Goal: Task Accomplishment & Management: Use online tool/utility

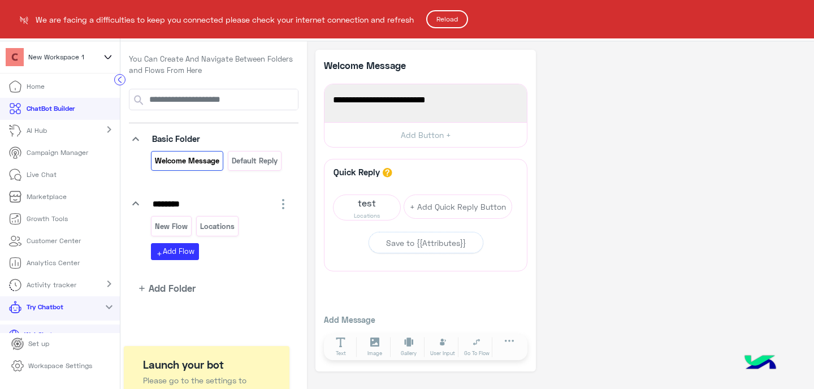
click at [451, 24] on button "Reload" at bounding box center [447, 19] width 42 height 18
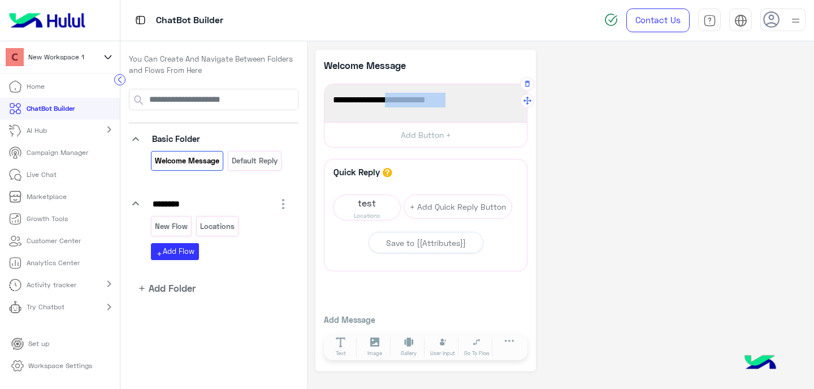
drag, startPoint x: 386, startPoint y: 102, endPoint x: 444, endPoint y: 106, distance: 58.4
click at [444, 106] on span "Welcome to your first flow!" at bounding box center [425, 100] width 185 height 15
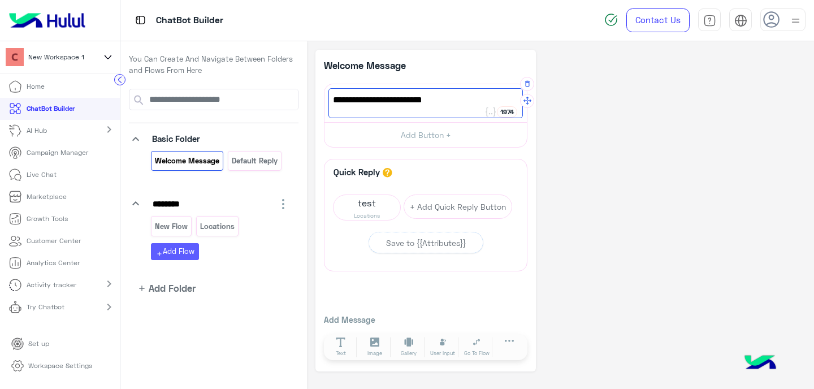
type textarea "**********"
click at [185, 245] on button "add Add Flow" at bounding box center [175, 251] width 48 height 16
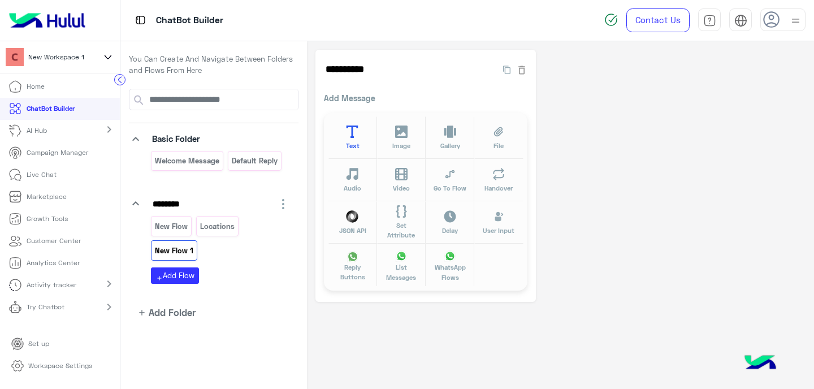
click at [365, 137] on button "Text" at bounding box center [352, 137] width 49 height 42
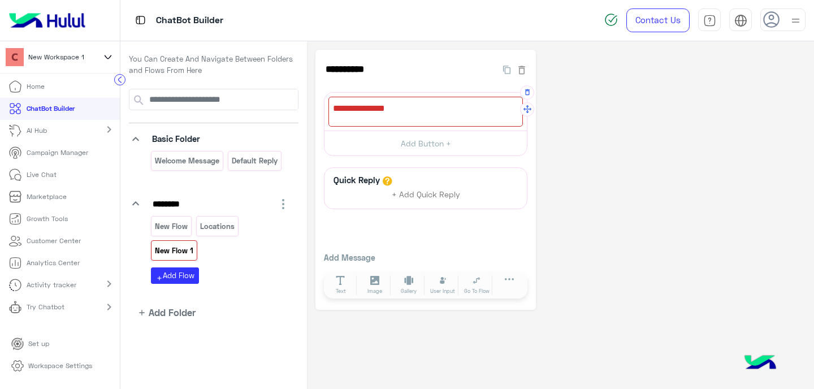
click at [409, 106] on div at bounding box center [425, 112] width 194 height 30
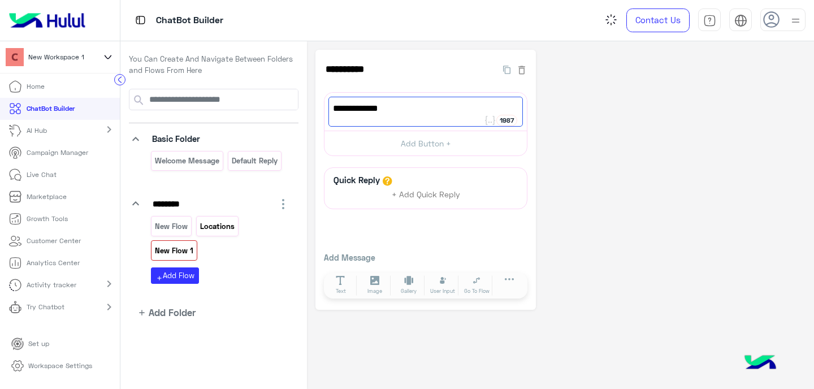
type textarea "**********"
click at [220, 227] on p "Locations" at bounding box center [217, 226] width 36 height 13
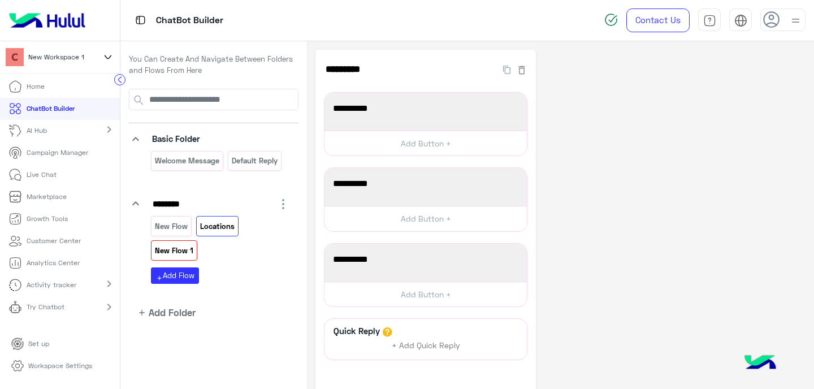
click at [194, 244] on p "New Flow 1" at bounding box center [174, 250] width 40 height 13
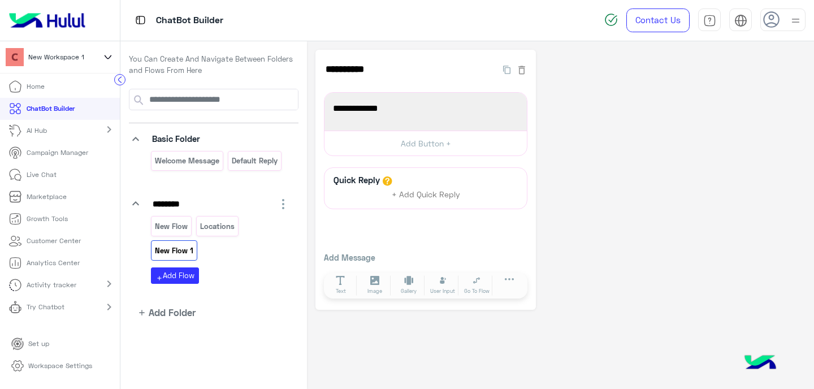
click at [194, 244] on p "New Flow 1" at bounding box center [174, 250] width 40 height 13
click at [360, 72] on input "**********" at bounding box center [404, 69] width 161 height 23
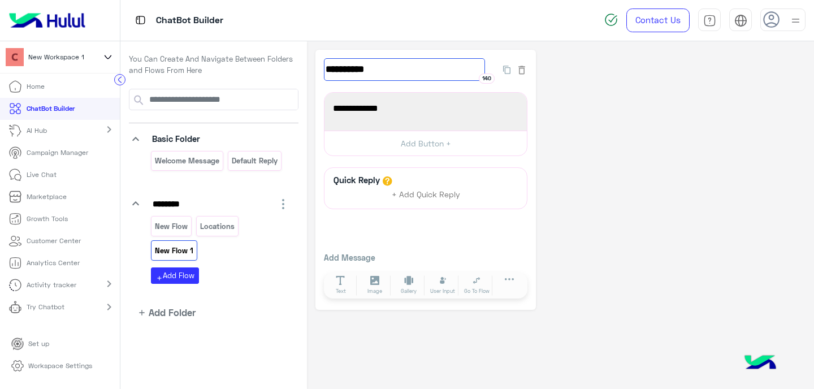
click at [359, 72] on input "**********" at bounding box center [404, 69] width 161 height 23
type input "**********"
click at [371, 104] on span "Working Hours" at bounding box center [425, 108] width 185 height 15
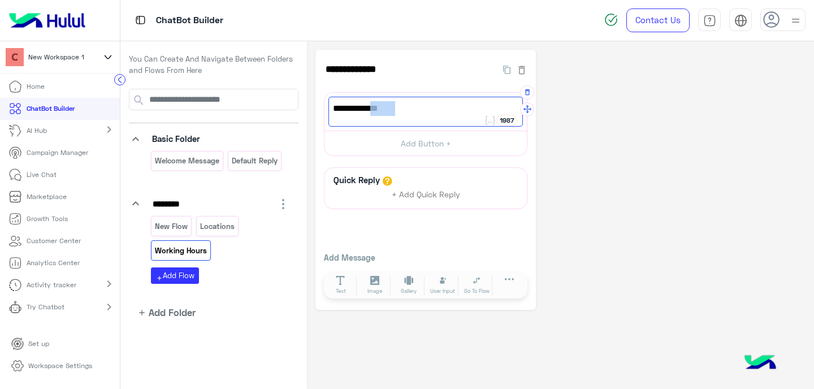
click at [371, 104] on span "Working Hours" at bounding box center [425, 108] width 185 height 15
paste textarea "*****"
type textarea "**********"
click at [444, 140] on button "Add Button +" at bounding box center [425, 143] width 202 height 25
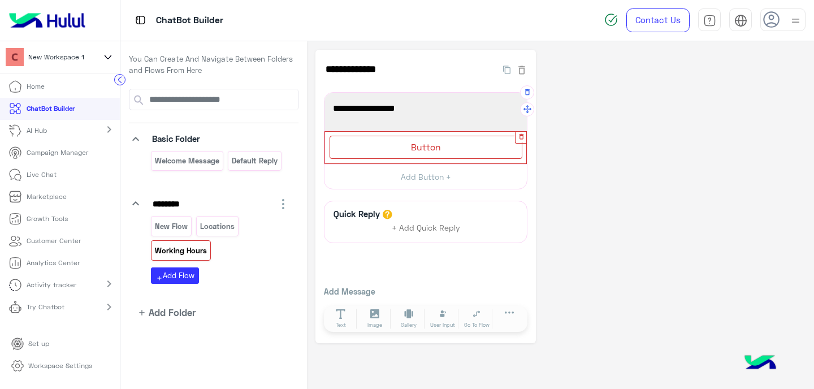
click at [520, 136] on icon "button" at bounding box center [521, 136] width 7 height 7
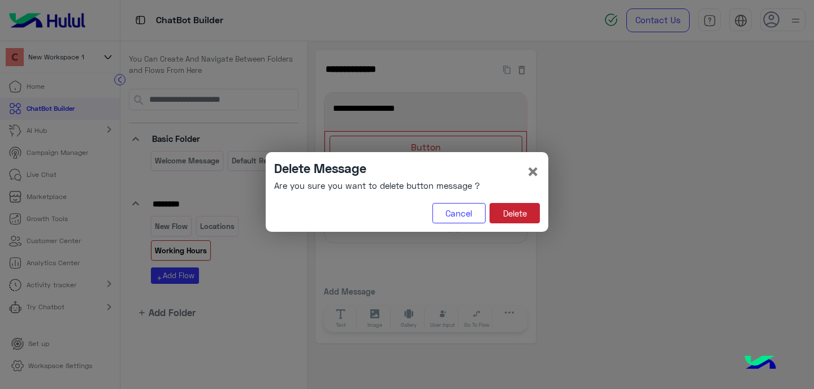
click at [518, 211] on button "Delete" at bounding box center [515, 213] width 50 height 20
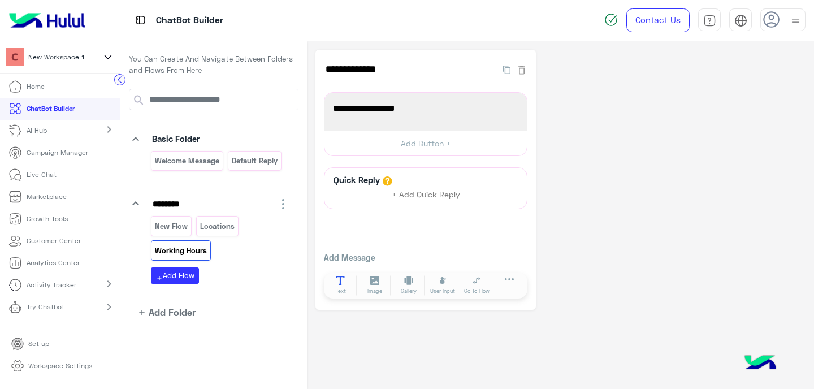
click at [336, 281] on icon at bounding box center [341, 281] width 10 height 10
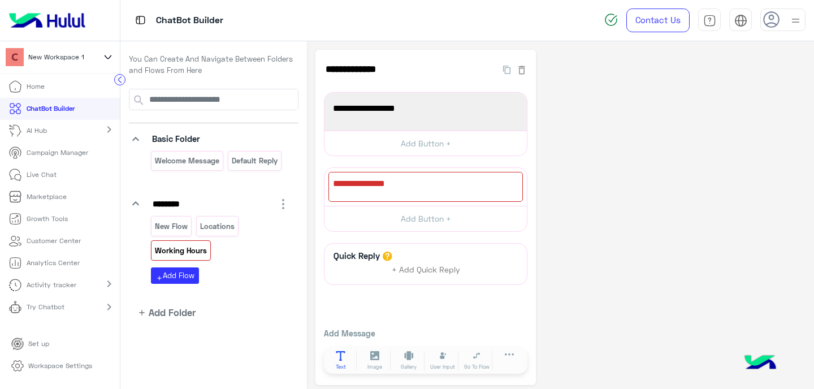
click at [338, 365] on span "Text" at bounding box center [341, 367] width 10 height 8
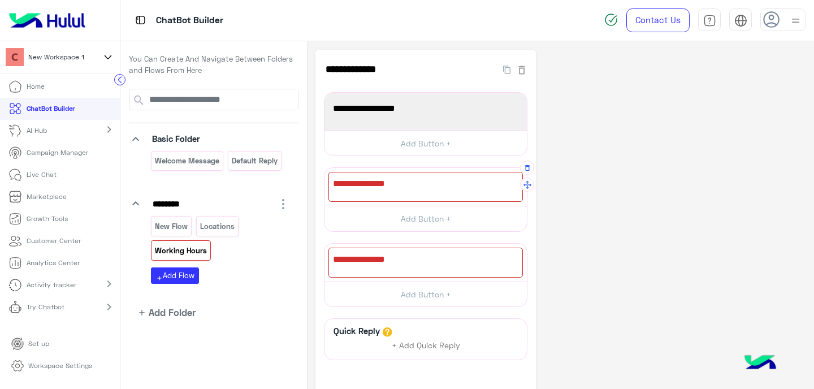
click at [367, 191] on div at bounding box center [425, 187] width 194 height 30
paste textarea "**********"
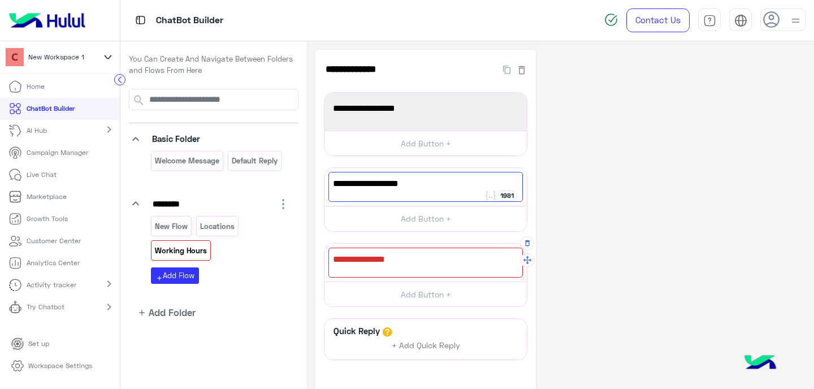
type textarea "**********"
click at [386, 267] on div at bounding box center [425, 263] width 194 height 30
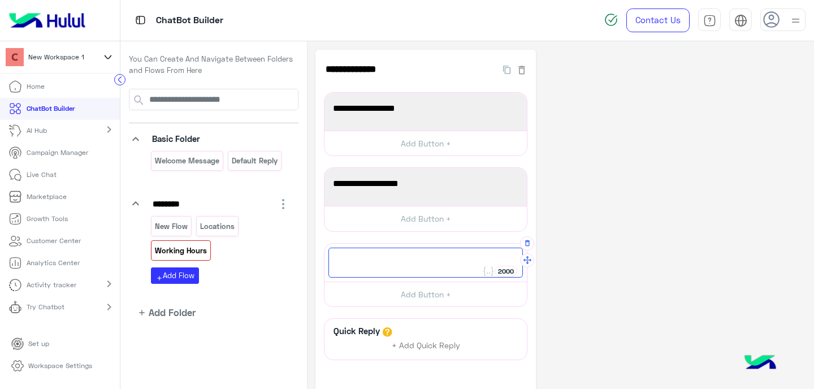
paste textarea "**********"
type textarea "**********"
click at [288, 293] on app-playground-folders "keyboard_arrow_down Basic Folder Welcome Message Default reply keyboard_arrow_d…" at bounding box center [214, 204] width 170 height 231
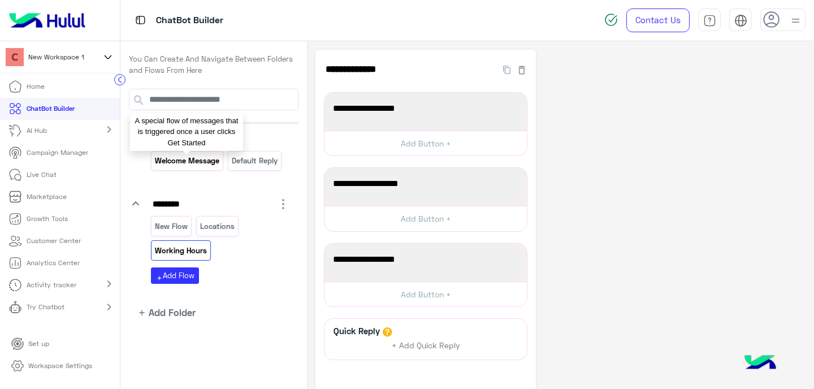
click at [202, 161] on p "Welcome Message" at bounding box center [187, 160] width 66 height 13
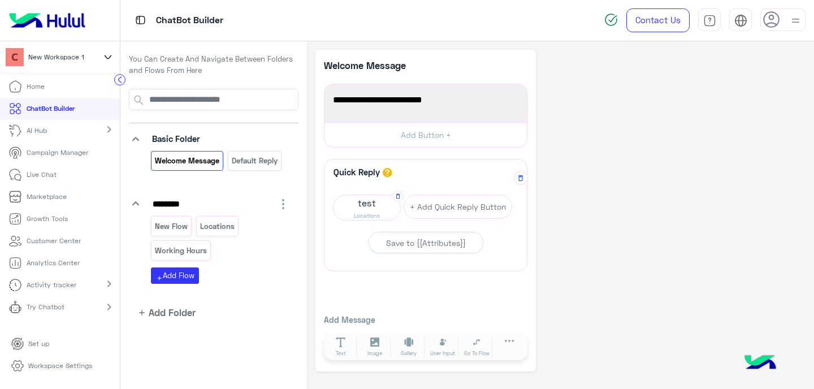
click at [369, 207] on span "test" at bounding box center [367, 203] width 67 height 16
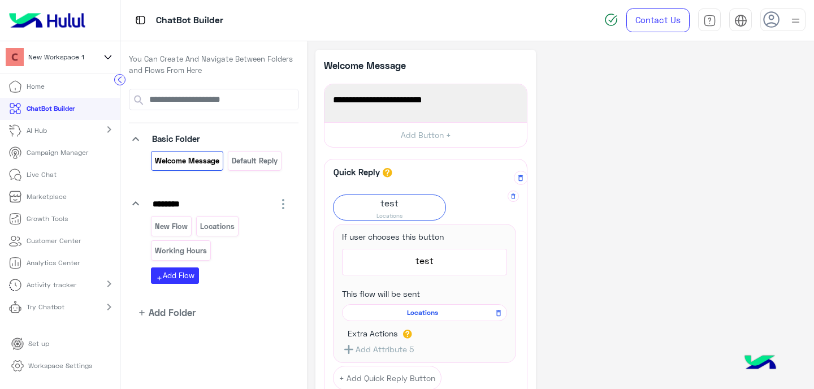
click at [404, 207] on span "test" at bounding box center [390, 203] width 112 height 16
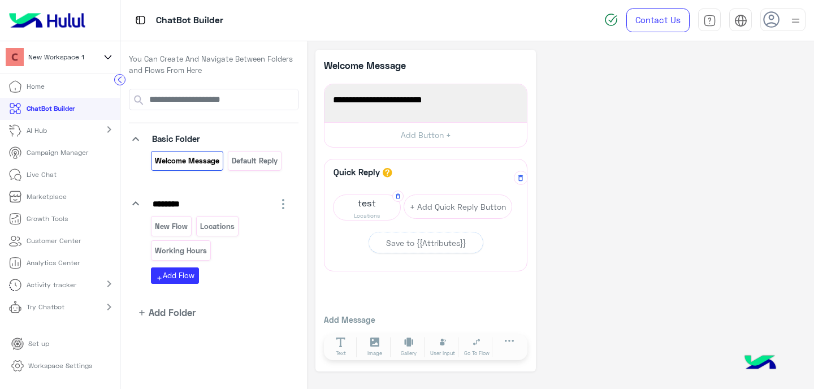
click at [385, 206] on span "test" at bounding box center [367, 203] width 67 height 16
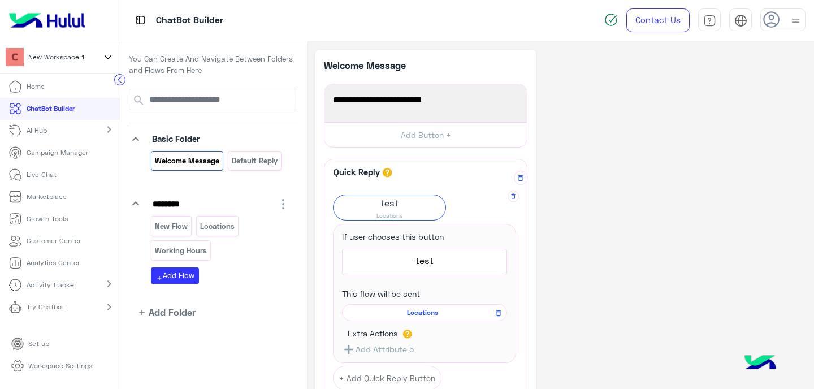
click at [402, 257] on span "test" at bounding box center [425, 260] width 156 height 15
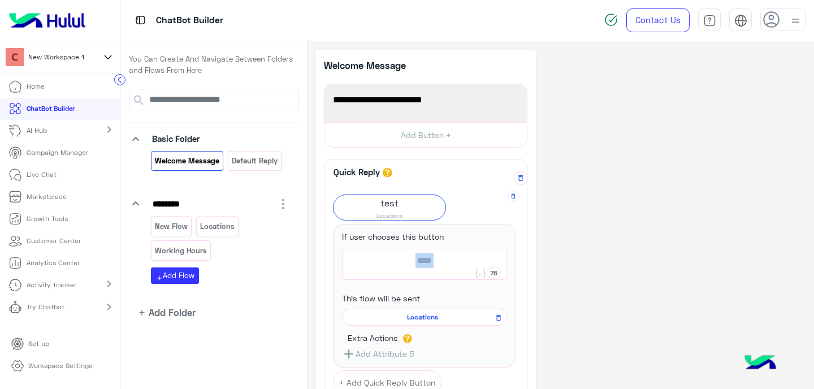
click at [402, 257] on span "test" at bounding box center [425, 260] width 156 height 15
type textarea "*****"
click at [469, 186] on div "A quick reply/user input can only be after a message content eg: text, image or…" at bounding box center [426, 285] width 190 height 217
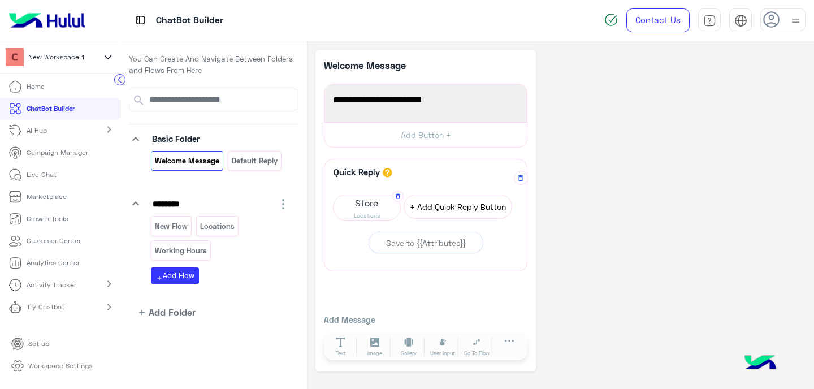
click at [457, 213] on button "+ Add Quick Reply Button" at bounding box center [458, 206] width 109 height 24
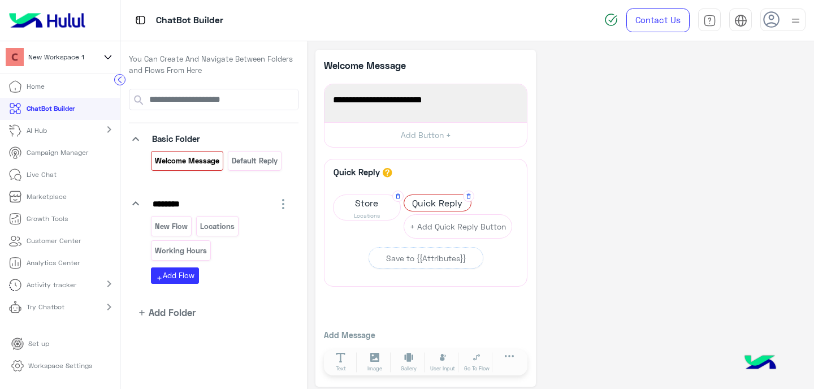
click at [434, 202] on span "Quick Reply" at bounding box center [437, 203] width 67 height 16
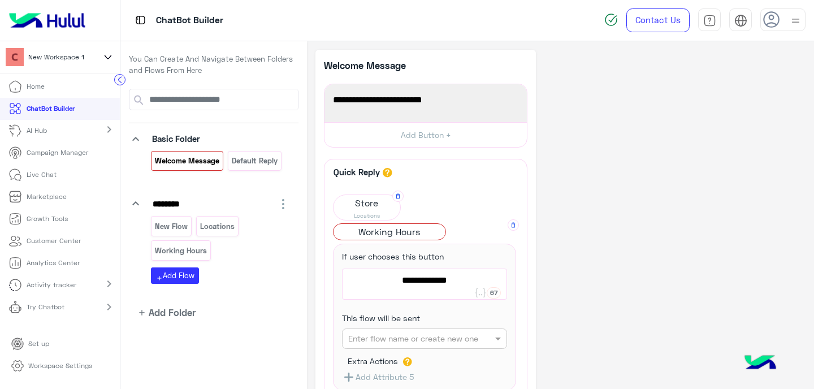
type textarea "**********"
click at [386, 343] on input "text" at bounding box center [406, 339] width 117 height 12
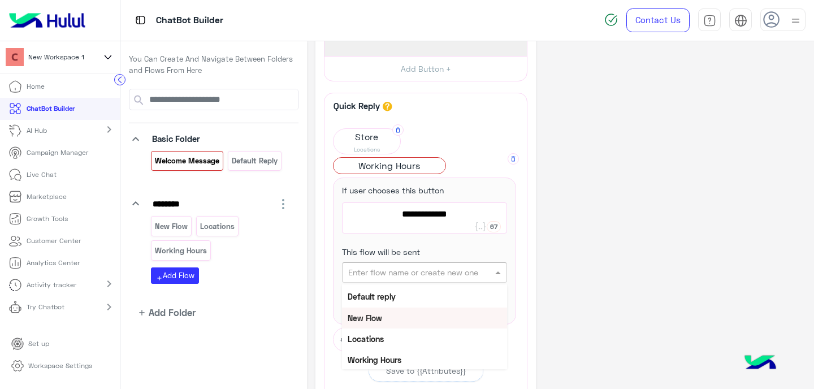
scroll to position [21, 0]
click at [375, 360] on b "Working Hours" at bounding box center [375, 358] width 54 height 10
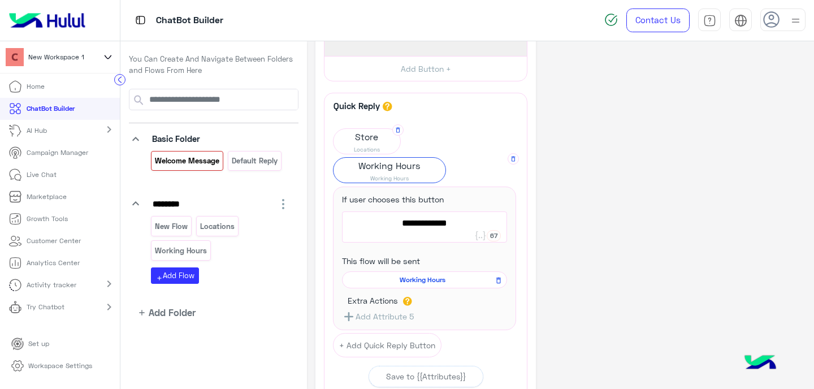
click at [599, 219] on div "**********" at bounding box center [560, 245] width 490 height 522
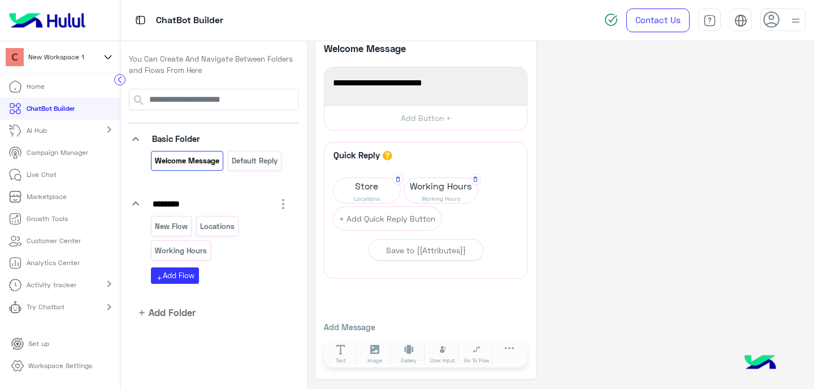
scroll to position [16, 0]
click at [190, 279] on button "add Add Flow" at bounding box center [175, 275] width 48 height 16
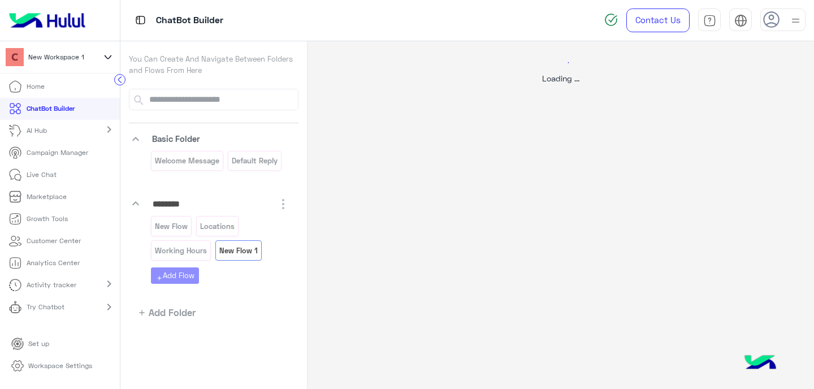
scroll to position [0, 0]
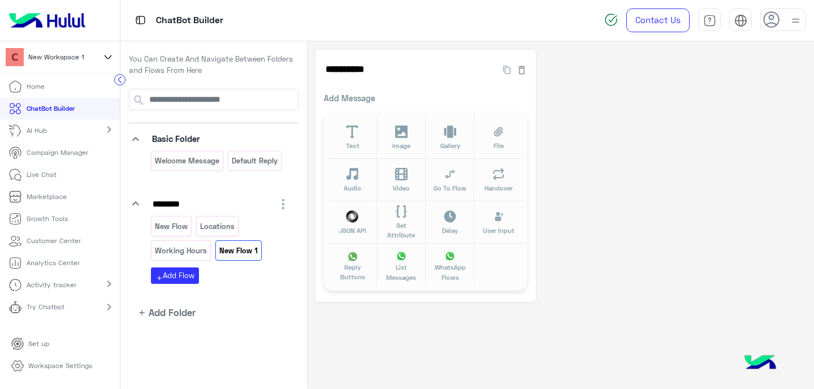
click at [239, 249] on p "New Flow 1" at bounding box center [238, 250] width 40 height 13
click at [359, 68] on input "**********" at bounding box center [404, 69] width 161 height 23
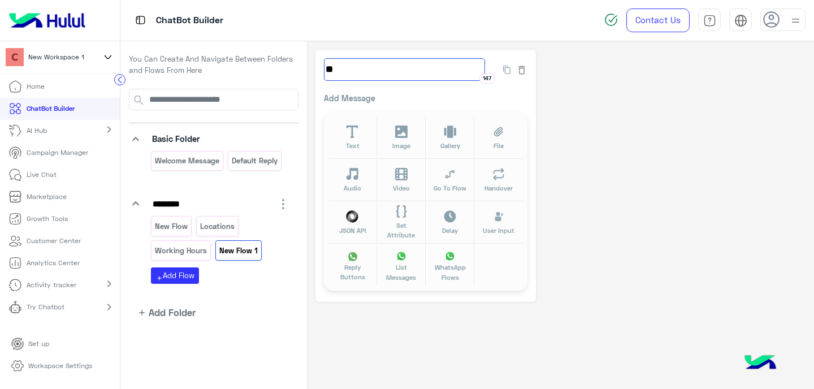
type input "*"
type input "**********"
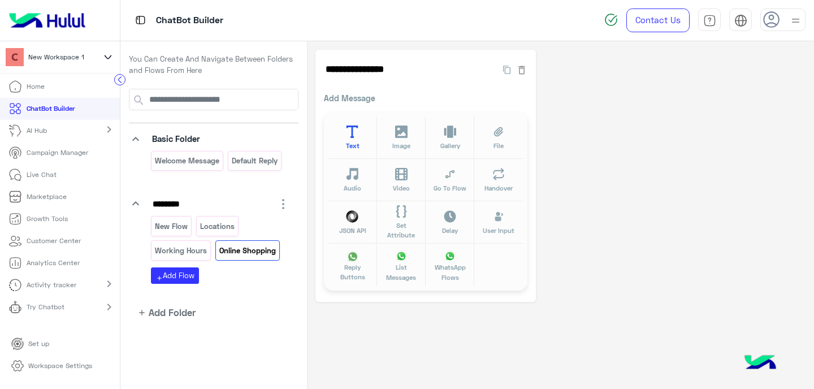
click at [347, 133] on icon at bounding box center [352, 131] width 13 height 13
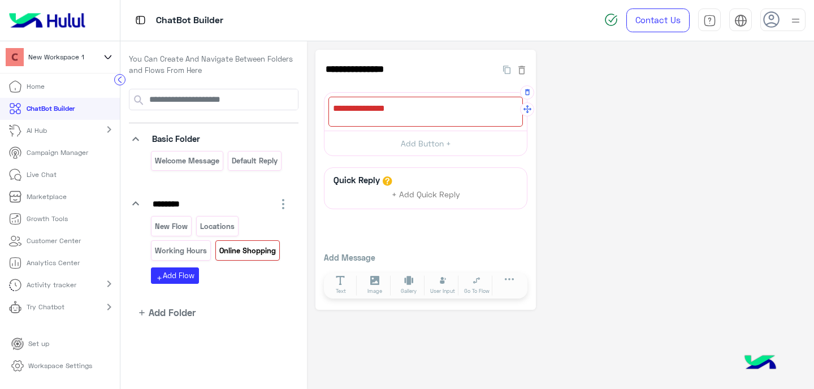
click at [370, 116] on div at bounding box center [425, 112] width 194 height 30
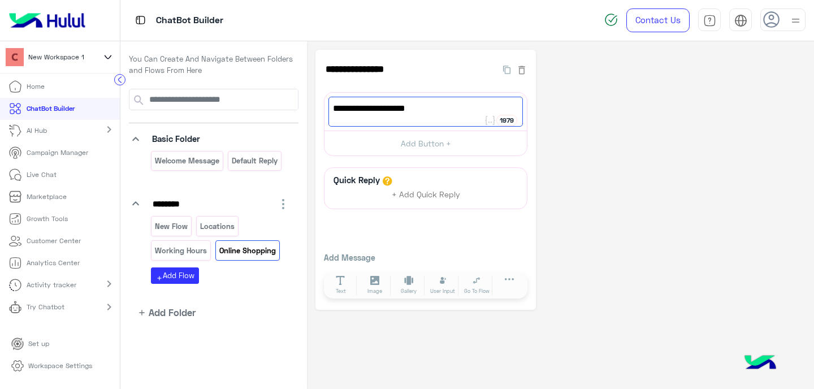
type textarea "**********"
click at [253, 301] on app-playground-folders "keyboard_arrow_down Basic Folder Welcome Message Default reply keyboard_arrow_d…" at bounding box center [214, 204] width 170 height 231
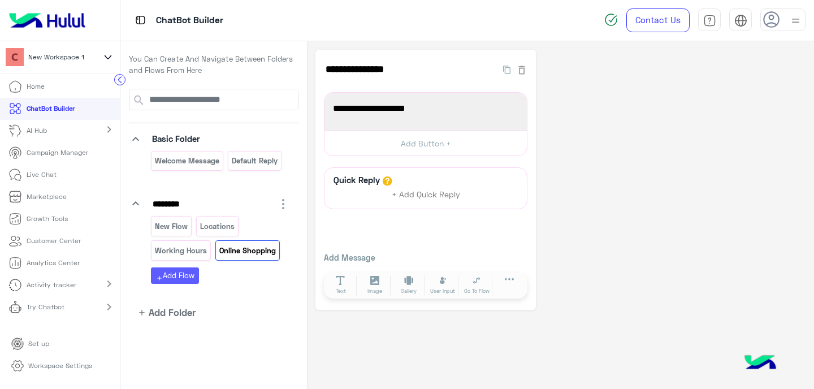
click at [179, 272] on button "add Add Flow" at bounding box center [175, 275] width 48 height 16
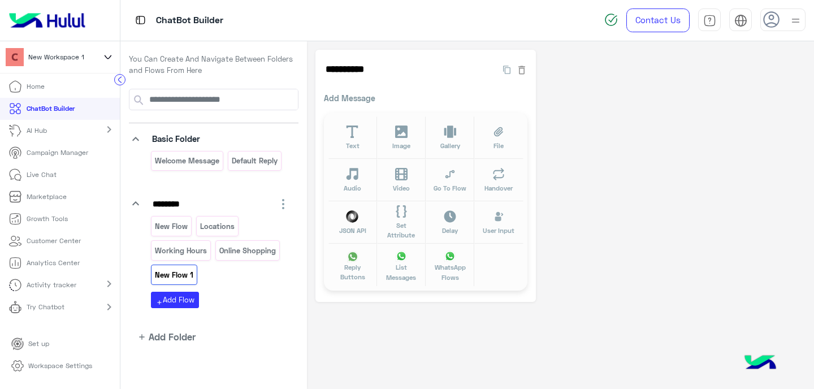
click at [173, 276] on p "New Flow 1" at bounding box center [174, 275] width 40 height 13
click at [348, 75] on input "**********" at bounding box center [404, 69] width 161 height 23
type input "*******"
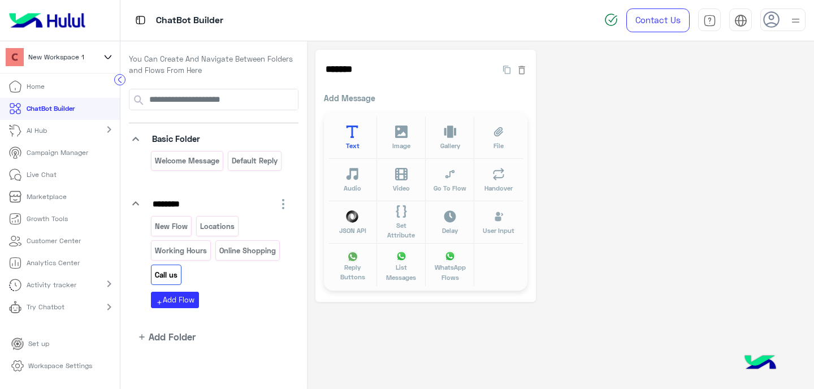
click at [344, 145] on button "Text" at bounding box center [352, 137] width 49 height 42
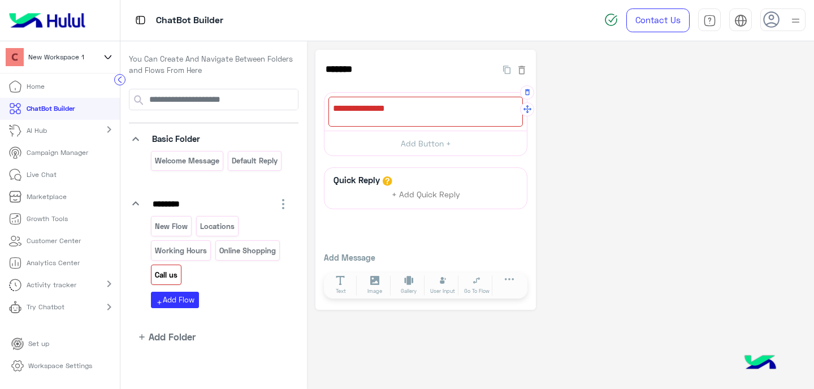
click at [370, 118] on div at bounding box center [425, 112] width 194 height 30
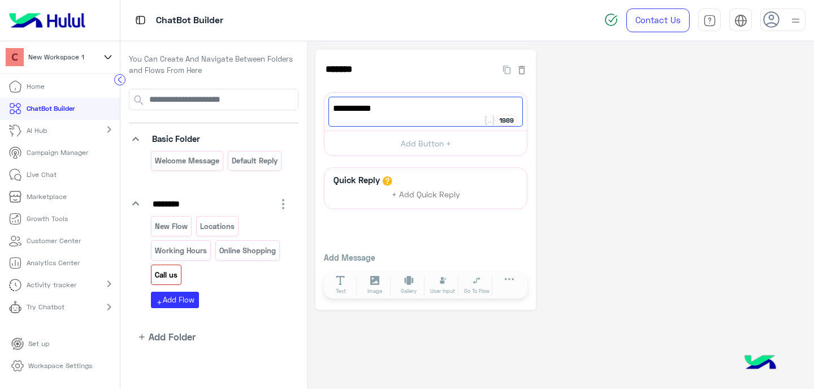
type textarea "**********"
click at [687, 226] on div "**********" at bounding box center [560, 180] width 490 height 260
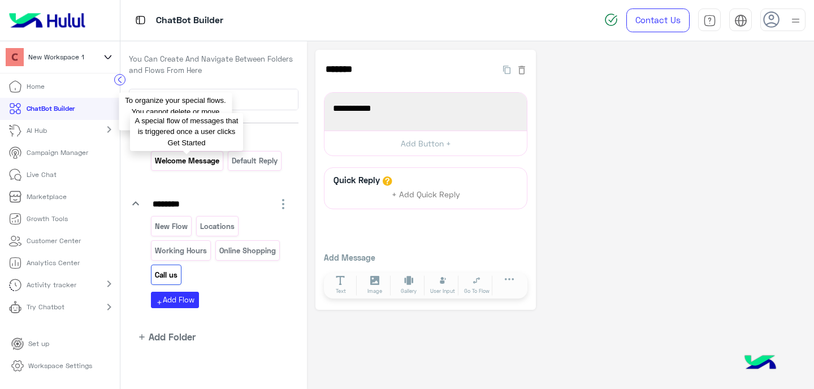
click at [167, 158] on p "Welcome Message" at bounding box center [187, 160] width 66 height 13
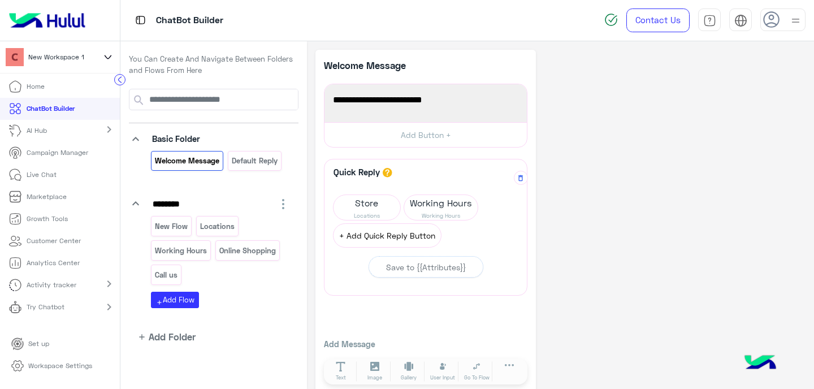
click at [372, 239] on button "+ Add Quick Reply Button" at bounding box center [387, 235] width 109 height 24
click at [371, 235] on span "Quick Reply" at bounding box center [367, 232] width 67 height 16
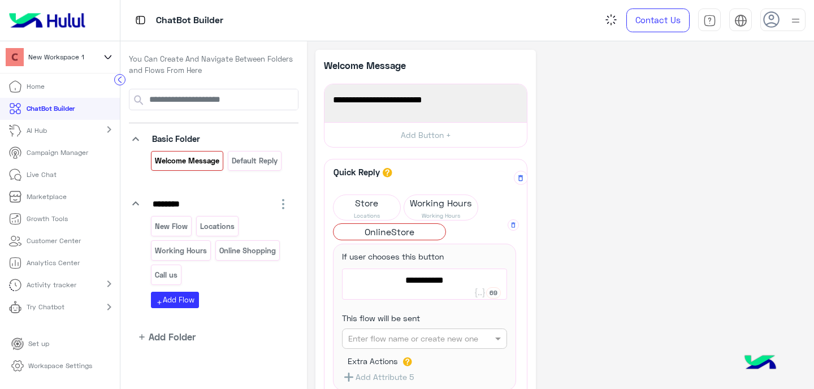
type textarea "**********"
click at [464, 341] on input "text" at bounding box center [406, 339] width 117 height 12
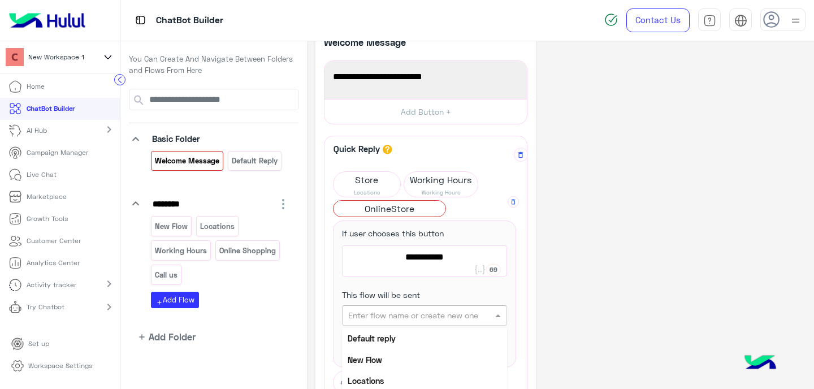
scroll to position [63, 0]
click at [397, 378] on b "Online Shopping" at bounding box center [378, 381] width 60 height 10
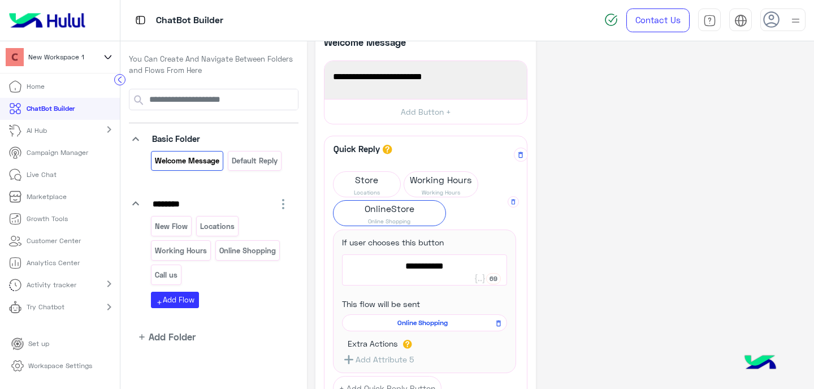
click at [326, 293] on div "**********" at bounding box center [425, 291] width 202 height 311
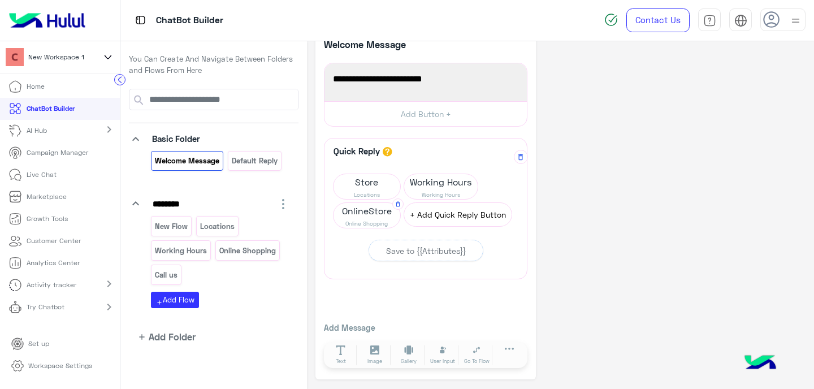
click at [434, 223] on button "+ Add Quick Reply Button" at bounding box center [458, 214] width 109 height 24
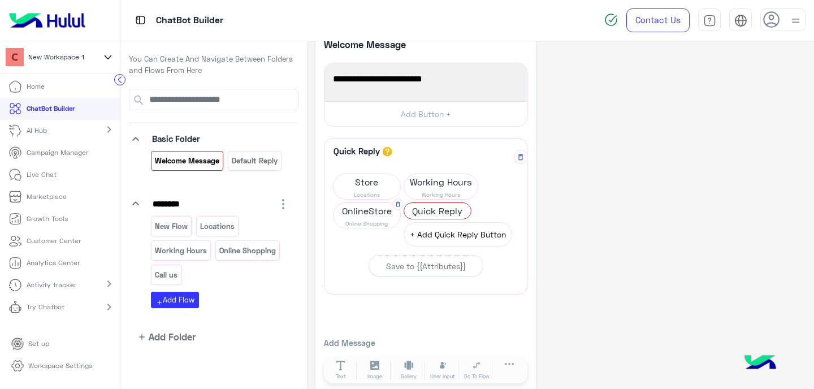
click at [431, 232] on button "+ Add Quick Reply Button" at bounding box center [458, 234] width 109 height 24
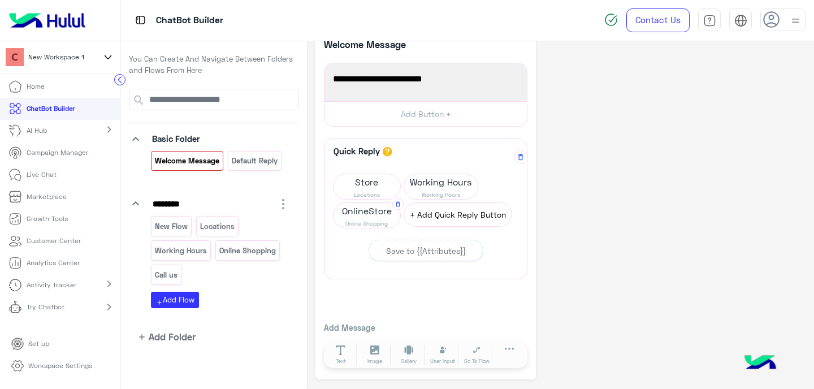
click at [439, 214] on button "+ Add Quick Reply Button" at bounding box center [458, 214] width 109 height 24
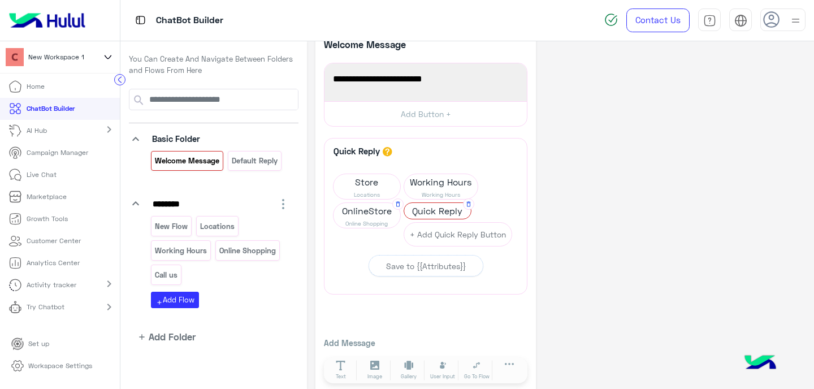
click at [430, 216] on span "Quick Reply" at bounding box center [437, 211] width 67 height 16
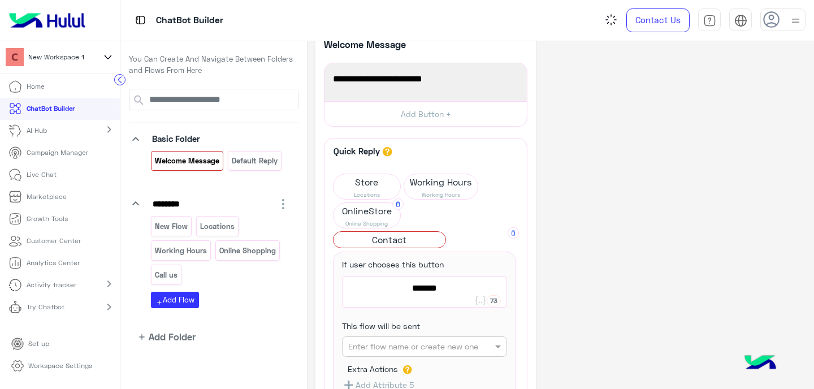
scroll to position [44, 0]
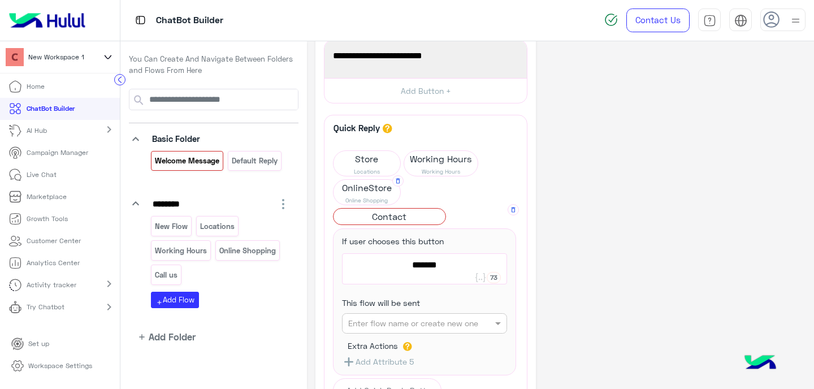
type textarea "*******"
click at [422, 326] on input "text" at bounding box center [406, 324] width 117 height 12
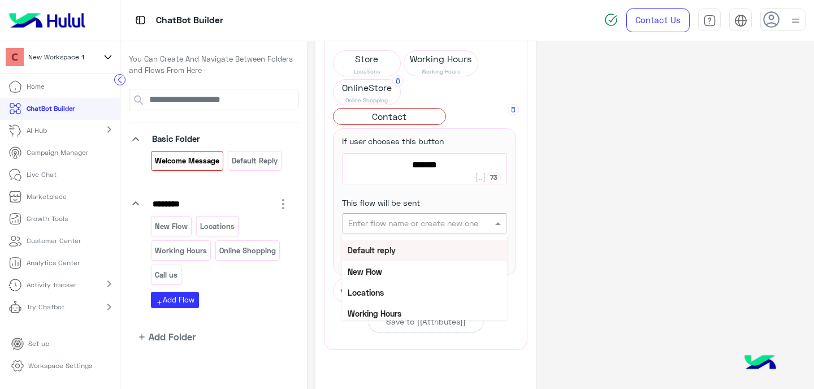
scroll to position [63, 0]
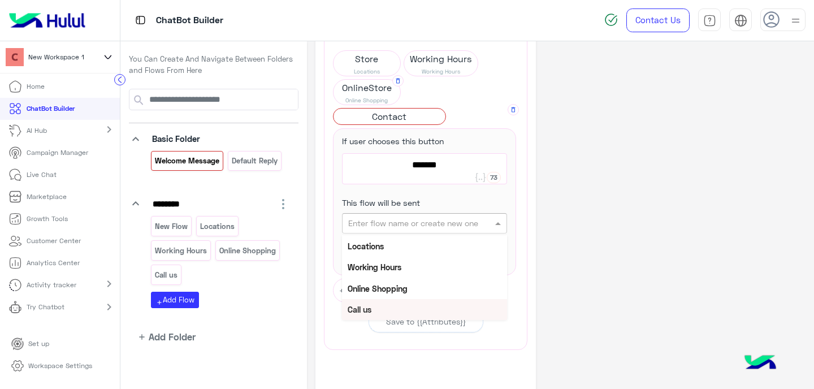
click at [379, 302] on div "Call us" at bounding box center [424, 309] width 165 height 21
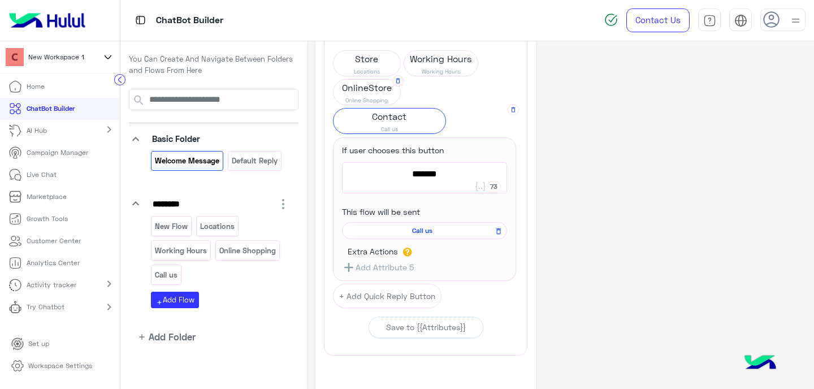
click at [326, 253] on div "Quick Reply A quick reply/user input can only be after a message content eg: te…" at bounding box center [425, 185] width 202 height 340
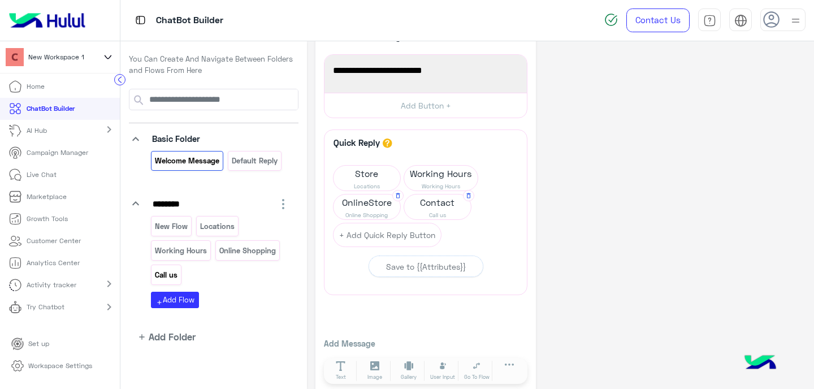
scroll to position [28, 0]
click at [46, 312] on p "Try Chatbot" at bounding box center [46, 307] width 38 height 10
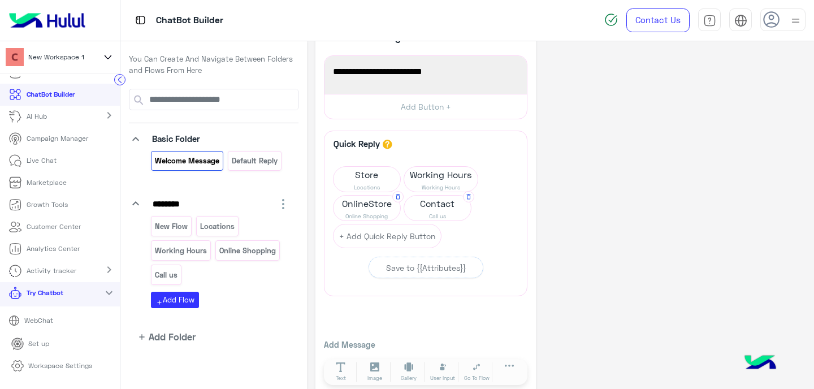
scroll to position [21, 0]
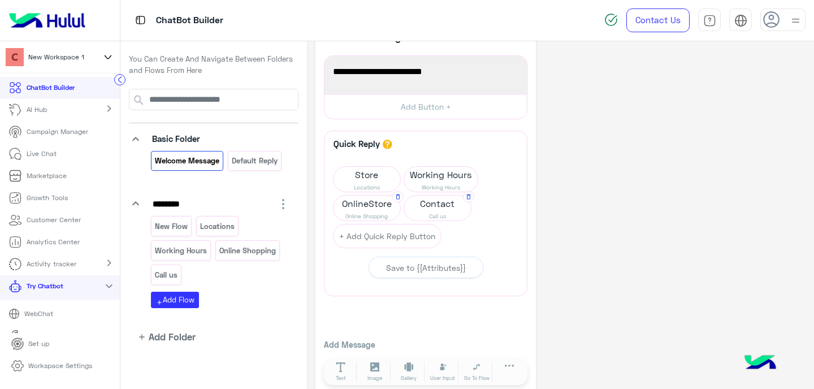
click at [44, 316] on p "WebChat" at bounding box center [38, 314] width 37 height 10
click at [362, 174] on span "Store" at bounding box center [367, 175] width 67 height 16
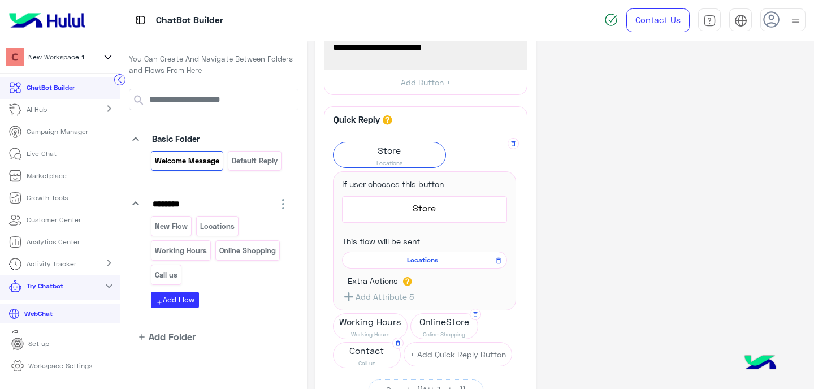
scroll to position [72, 0]
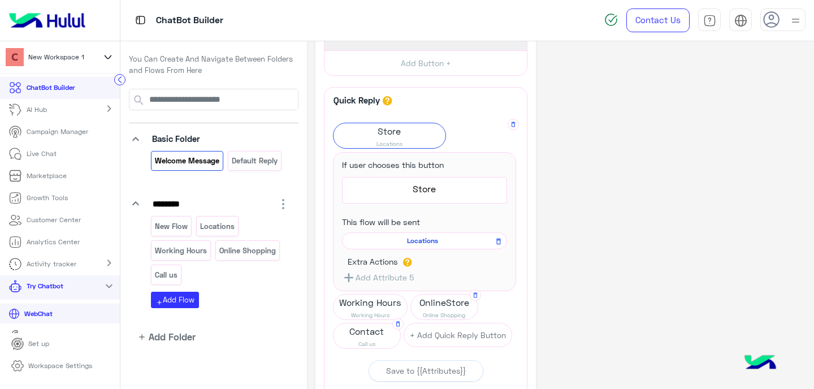
click at [352, 279] on icon "button" at bounding box center [349, 278] width 14 height 14
click at [392, 279] on app-button-actions "Extra Actions Add Attribute 5" at bounding box center [424, 270] width 165 height 29
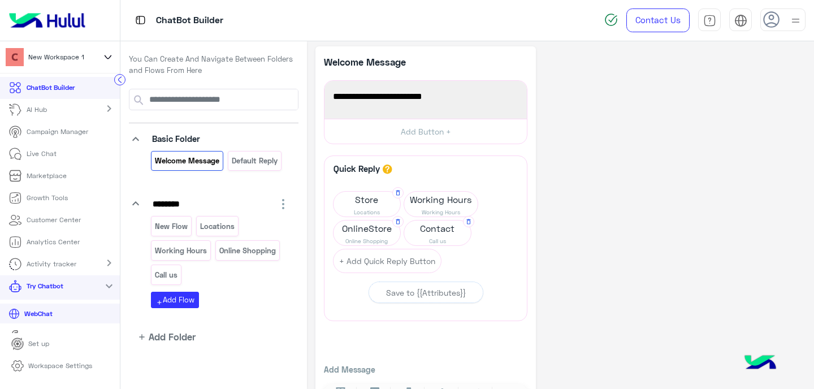
scroll to position [0, 0]
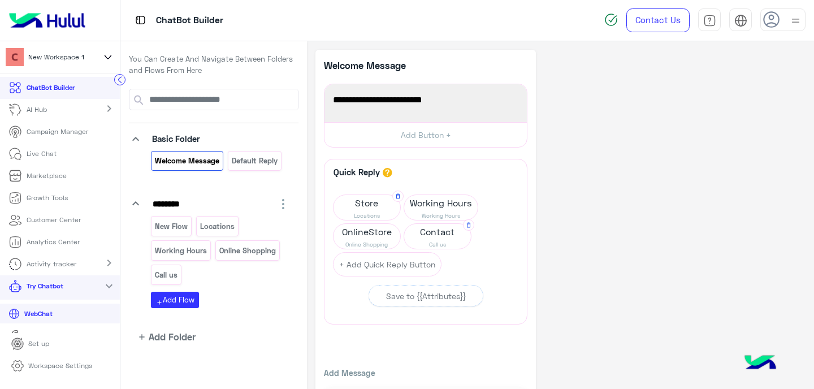
drag, startPoint x: 673, startPoint y: 235, endPoint x: 656, endPoint y: 235, distance: 17.5
click at [673, 235] on div "**********" at bounding box center [560, 237] width 490 height 375
click at [371, 211] on span "Locations" at bounding box center [367, 215] width 67 height 9
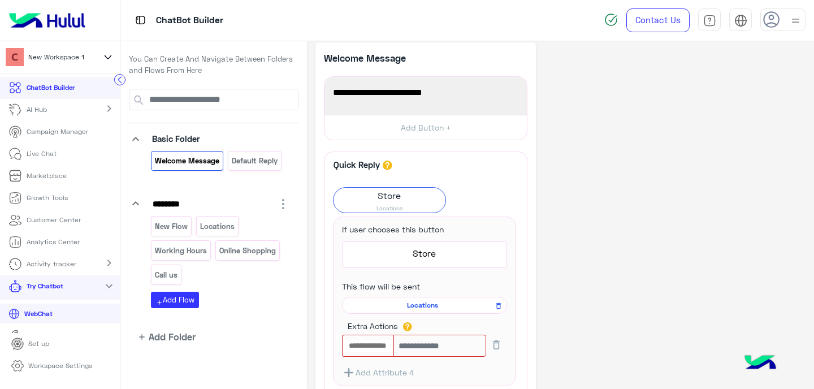
scroll to position [57, 0]
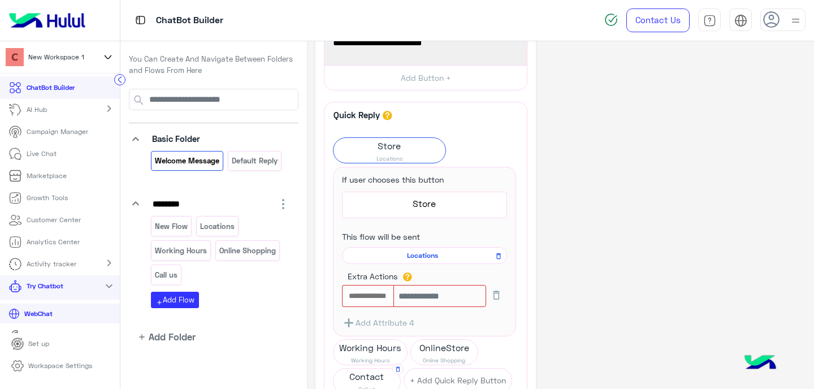
click at [387, 297] on input "text" at bounding box center [368, 296] width 51 height 12
click at [437, 302] on input "text" at bounding box center [439, 296] width 93 height 22
click at [377, 304] on div at bounding box center [368, 296] width 52 height 22
click at [376, 298] on input "text" at bounding box center [368, 296] width 51 height 12
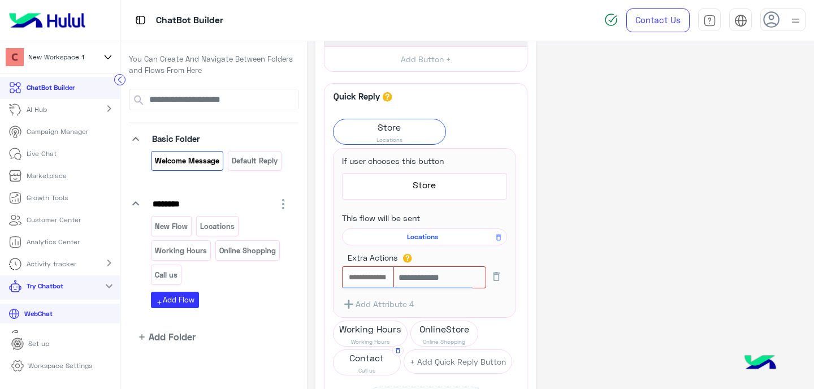
scroll to position [76, 0]
click at [439, 235] on span "Locations" at bounding box center [422, 236] width 149 height 10
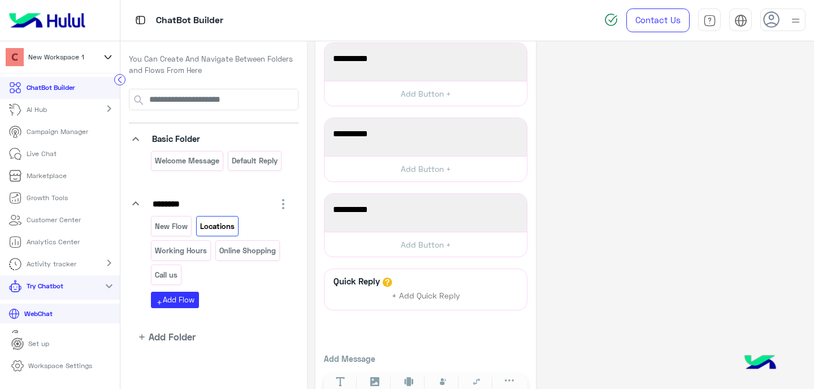
scroll to position [81, 0]
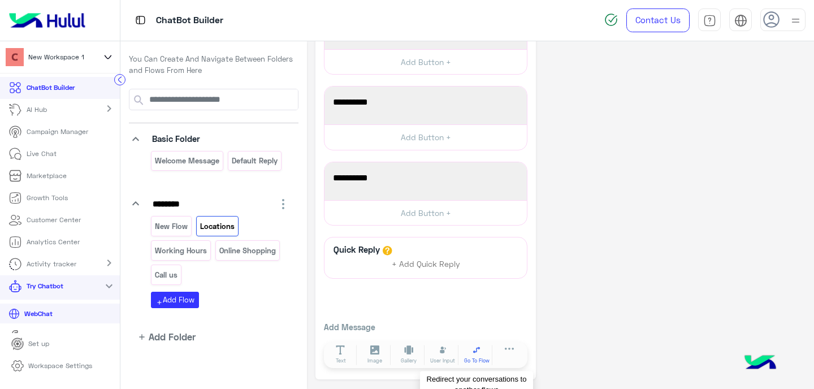
click at [483, 358] on span "Go To Flow" at bounding box center [476, 361] width 25 height 8
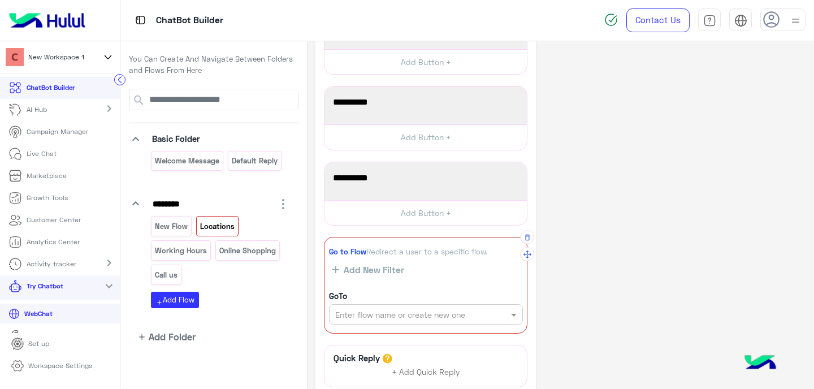
click at [363, 314] on input "text" at bounding box center [406, 315] width 143 height 12
click at [378, 339] on b "Welcome Message" at bounding box center [370, 337] width 70 height 10
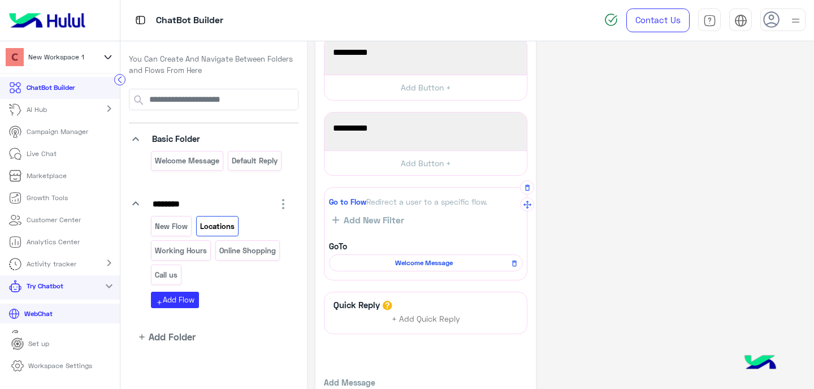
scroll to position [0, 0]
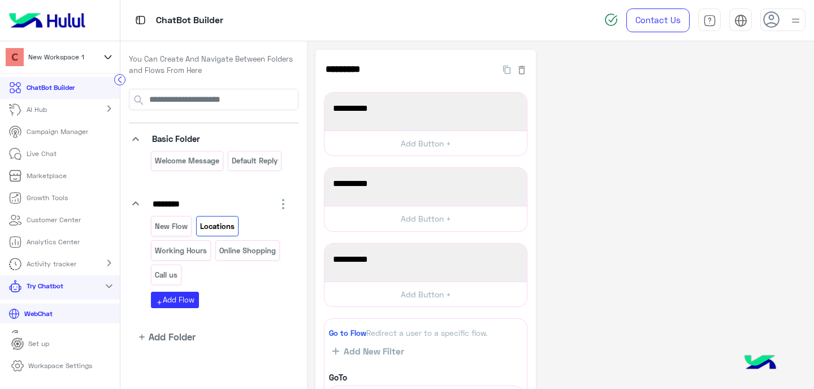
click at [276, 306] on div "New Flow Locations Working Hours Online Shopping Call us add Add Flow" at bounding box center [220, 262] width 139 height 92
click at [761, 362] on img at bounding box center [761, 364] width 40 height 40
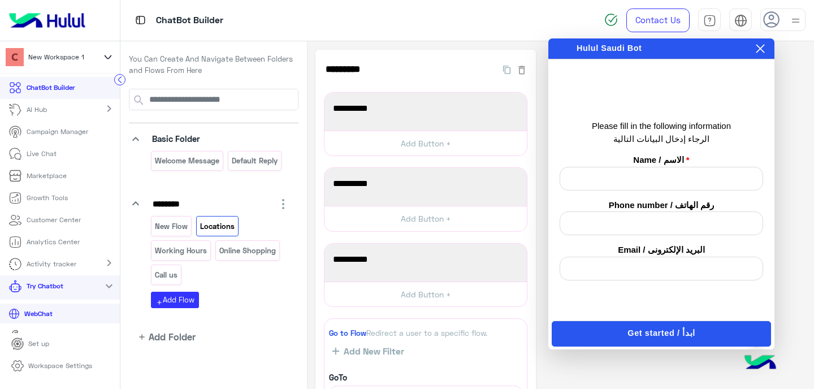
click at [764, 53] on icon at bounding box center [760, 48] width 9 height 9
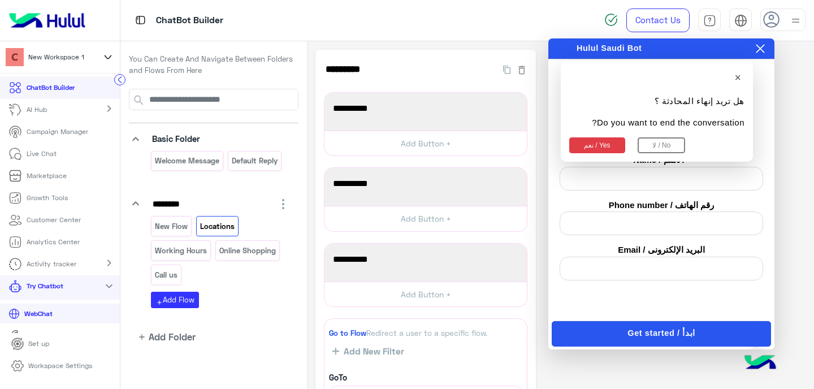
click at [761, 51] on icon at bounding box center [760, 48] width 9 height 9
click at [599, 150] on button "نعم / Yes" at bounding box center [597, 145] width 56 height 16
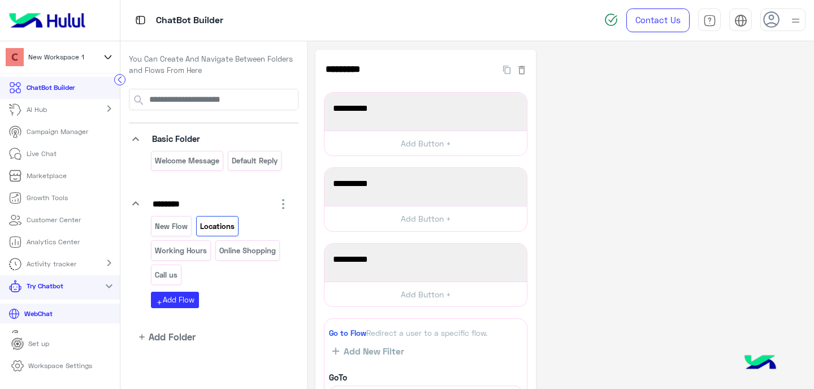
click at [47, 315] on p "WebChat" at bounding box center [38, 314] width 37 height 10
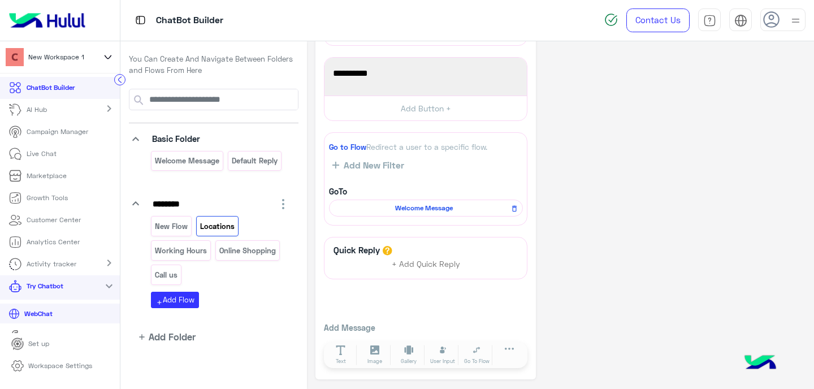
click at [402, 213] on div "Welcome Message" at bounding box center [426, 208] width 194 height 17
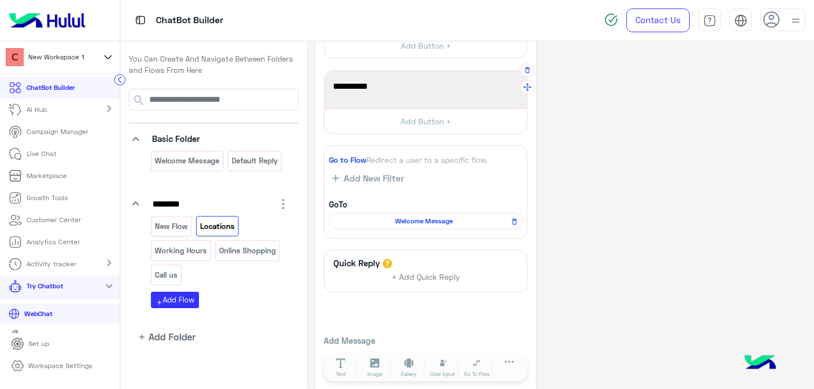
scroll to position [36, 0]
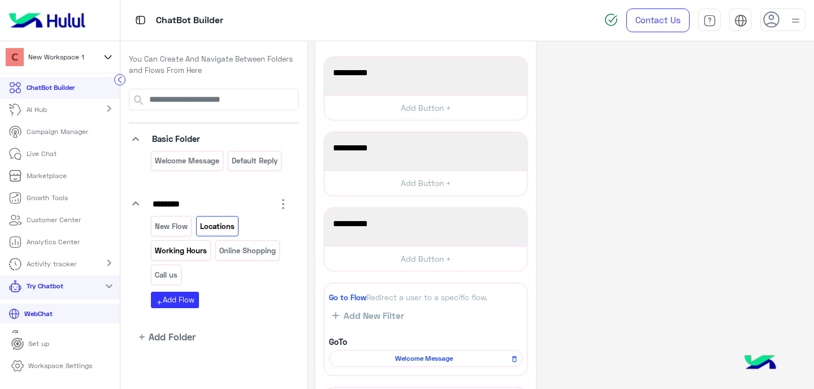
click at [192, 250] on p "Working Hours" at bounding box center [181, 250] width 54 height 13
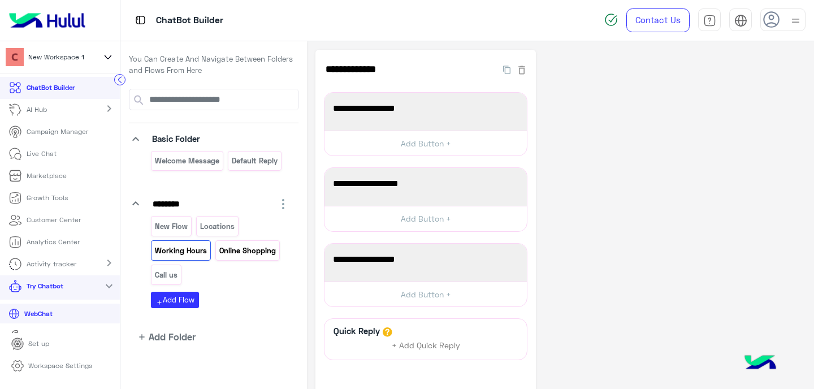
click at [244, 254] on p "Online Shopping" at bounding box center [247, 250] width 58 height 13
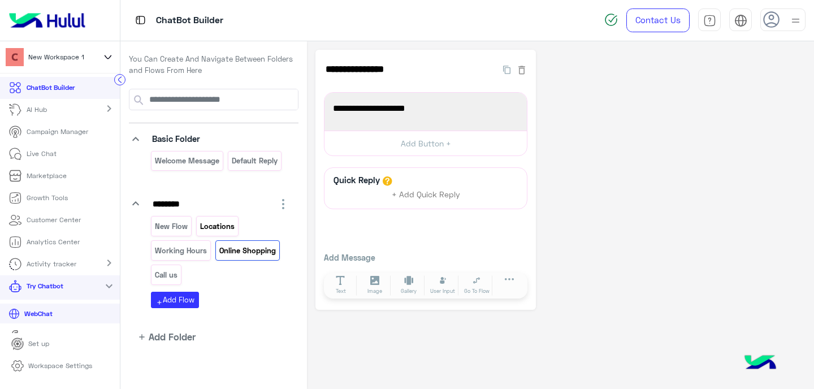
click at [223, 222] on p "Locations" at bounding box center [217, 226] width 36 height 13
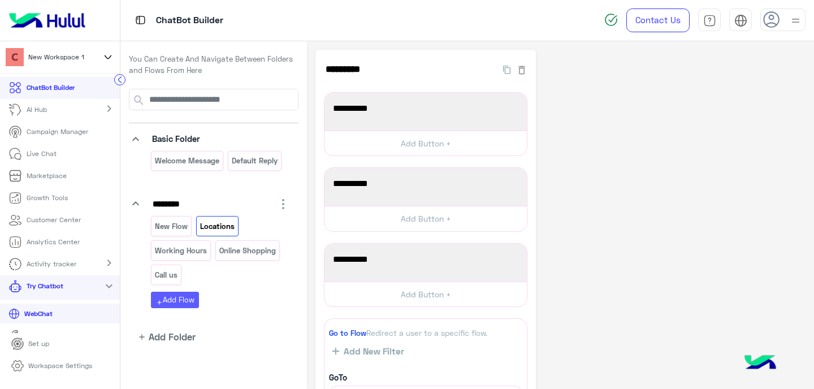
click at [172, 296] on button "add Add Flow" at bounding box center [175, 300] width 48 height 16
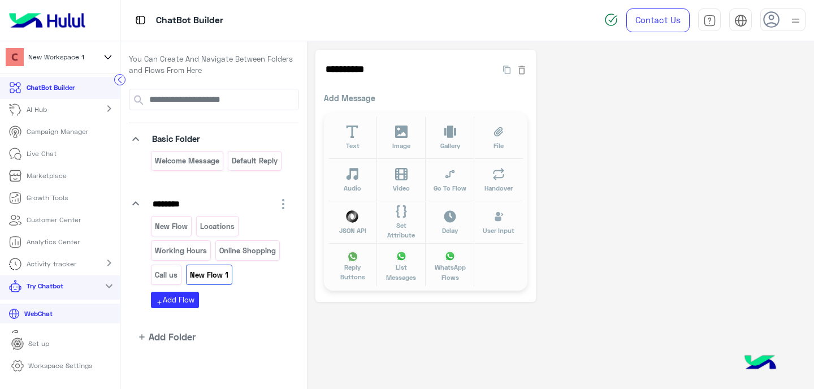
click at [217, 274] on p "New Flow 1" at bounding box center [209, 275] width 40 height 13
click at [361, 66] on input "**********" at bounding box center [404, 69] width 161 height 23
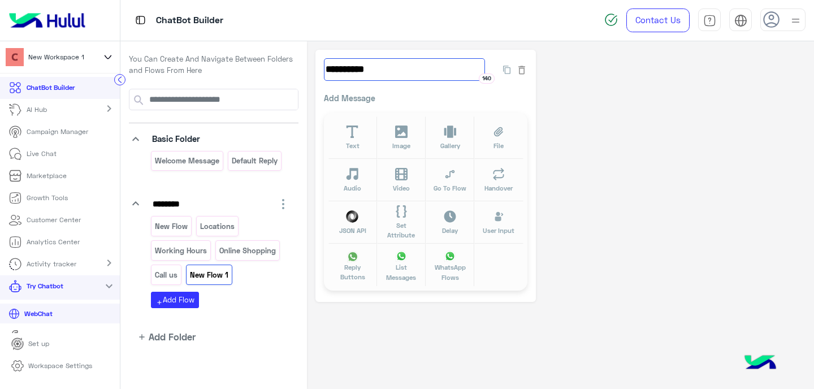
click at [361, 66] on input "**********" at bounding box center [404, 69] width 161 height 23
type input "**********"
click at [360, 100] on p "Add Message" at bounding box center [426, 98] width 204 height 12
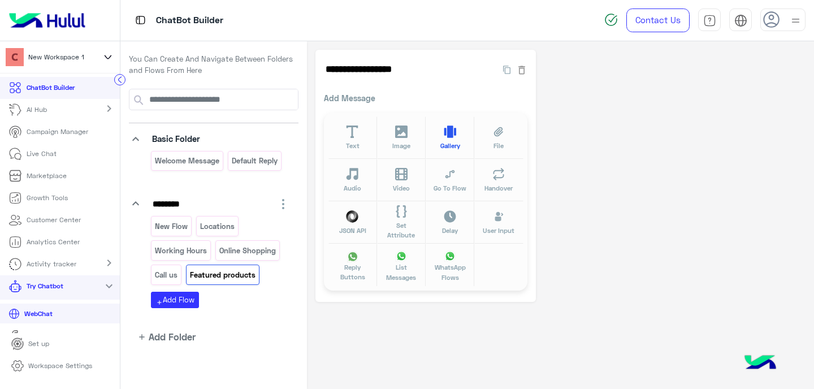
click at [435, 137] on button "Gallery" at bounding box center [450, 137] width 49 height 42
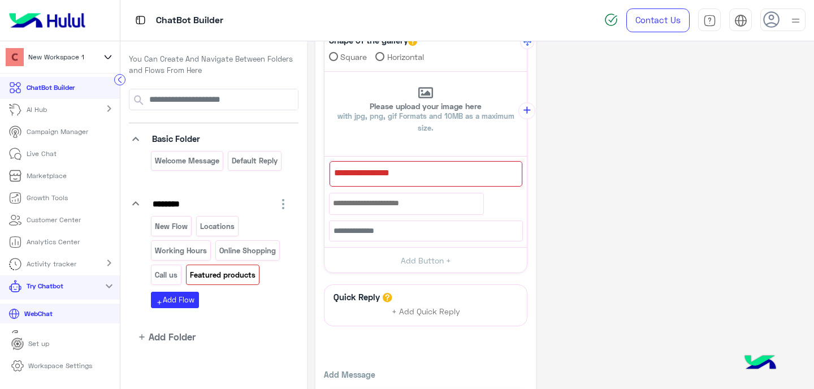
scroll to position [57, 0]
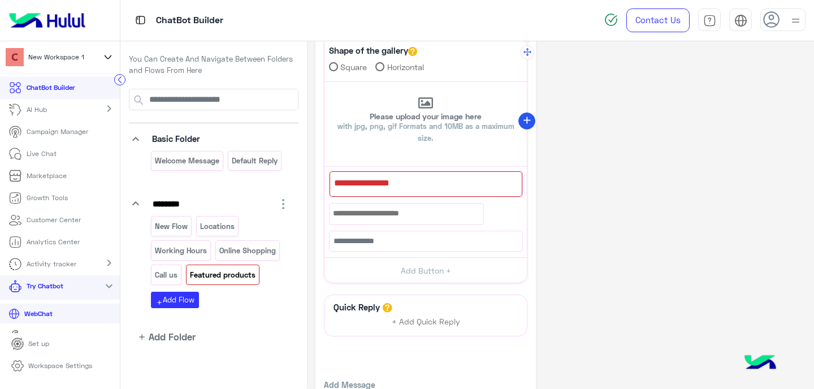
click at [531, 120] on icon "add" at bounding box center [527, 121] width 12 height 12
click at [337, 67] on span at bounding box center [333, 66] width 9 height 9
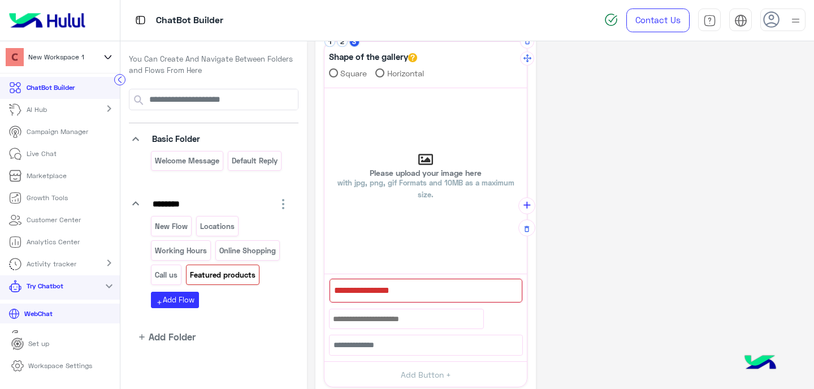
scroll to position [0, 0]
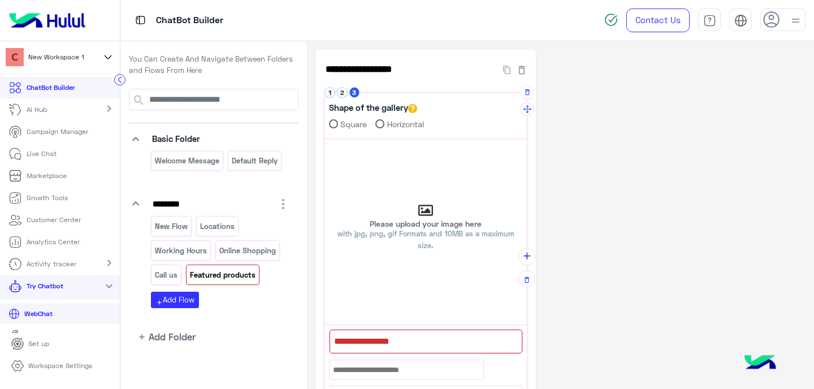
click at [422, 220] on p "Please upload your image here with jpg, png, gif Formats and 10MB as a maximum …" at bounding box center [425, 236] width 202 height 32
click at [324, 139] on input "Please upload your image here with jpg, png, gif Formats and 10MB as a maximum …" at bounding box center [324, 139] width 0 height 0
type input "**********"
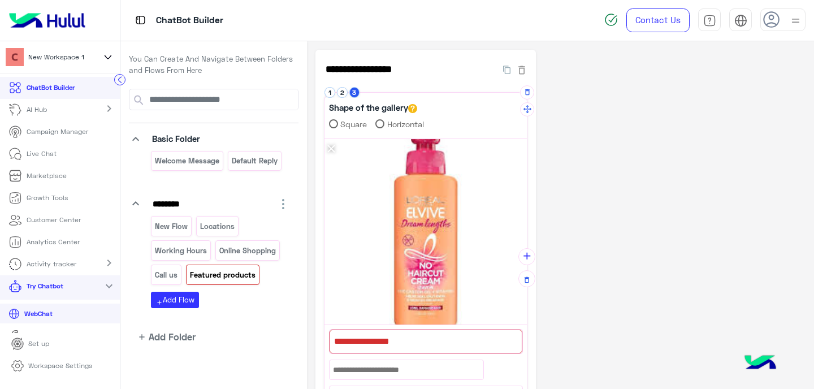
click at [438, 335] on div at bounding box center [426, 342] width 193 height 24
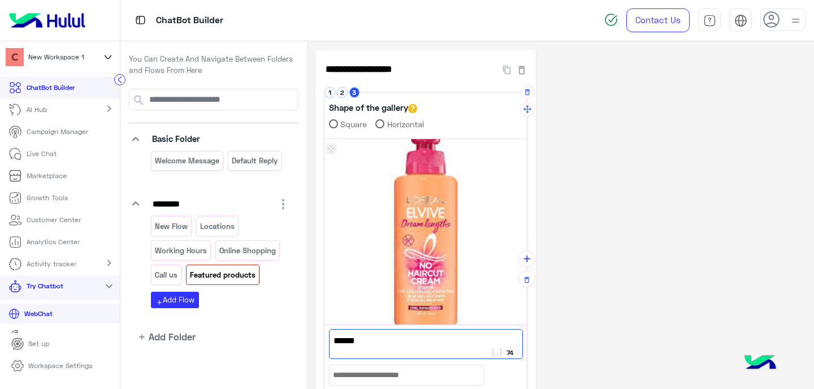
type textarea "******"
click at [402, 375] on div at bounding box center [407, 374] width 154 height 19
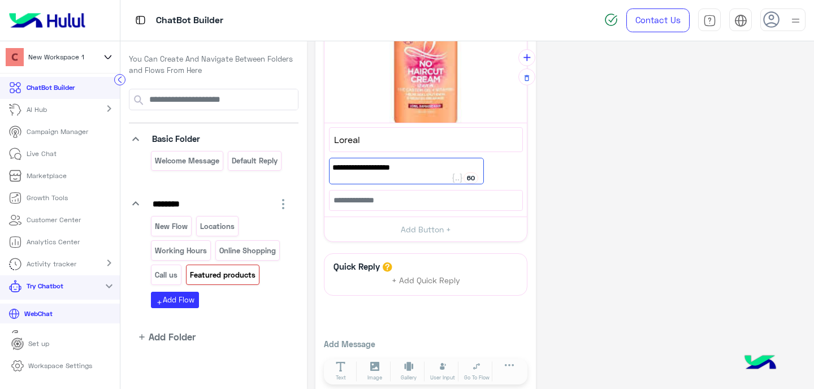
scroll to position [202, 0]
type textarea "**********"
click at [384, 206] on input "text" at bounding box center [426, 200] width 194 height 21
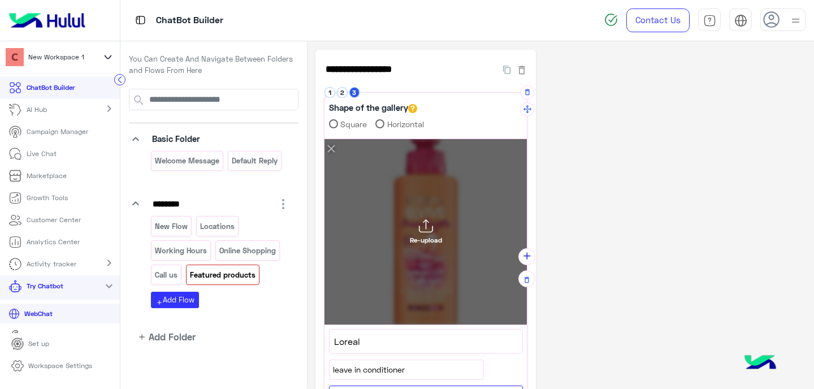
scroll to position [82, 0]
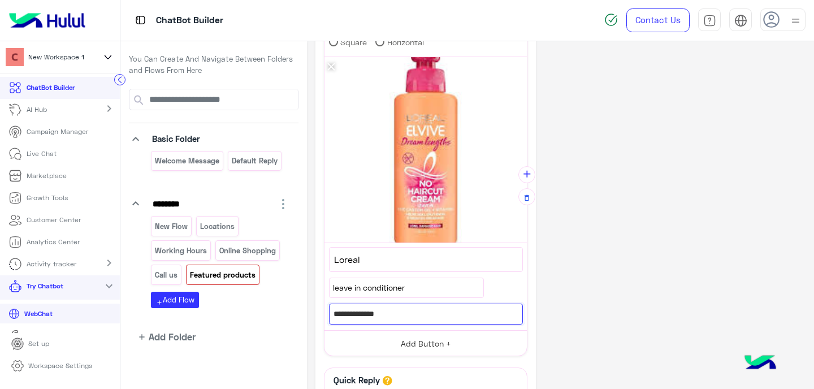
type input "**********"
click at [397, 343] on button "Add Button +" at bounding box center [425, 342] width 202 height 25
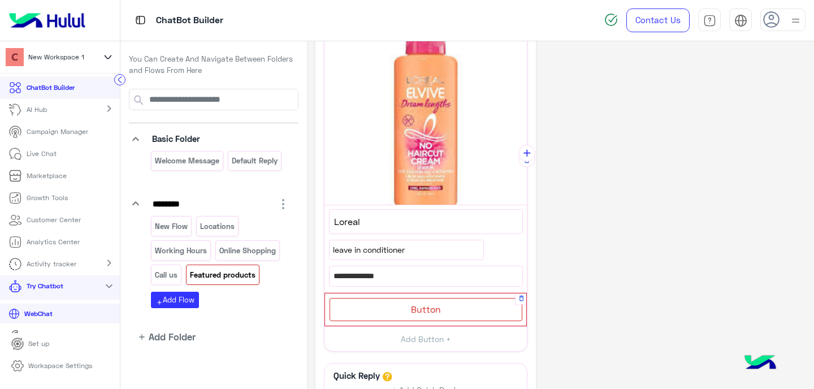
scroll to position [165, 0]
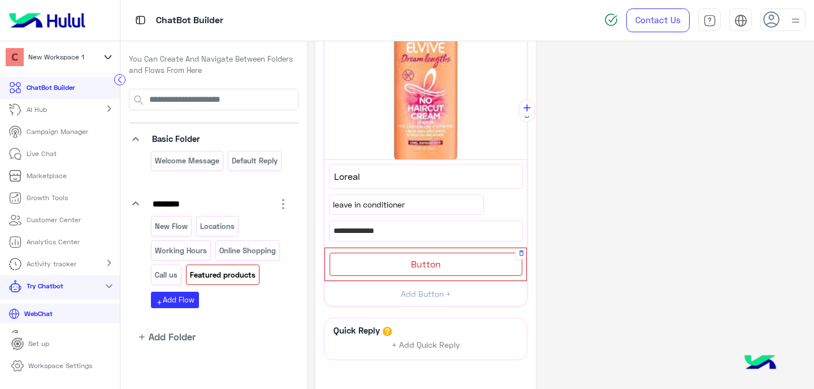
click at [427, 272] on div "Button" at bounding box center [426, 264] width 193 height 23
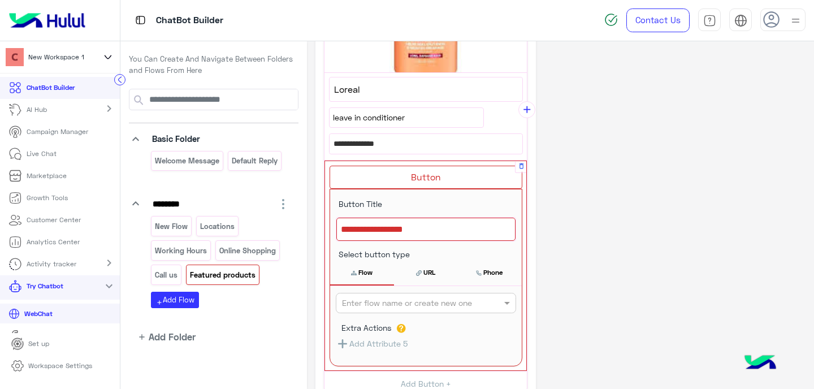
scroll to position [256, 0]
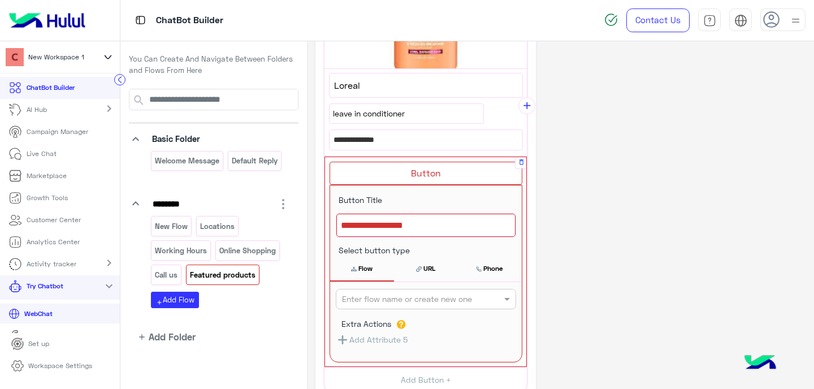
click at [464, 301] on input "text" at bounding box center [407, 299] width 131 height 12
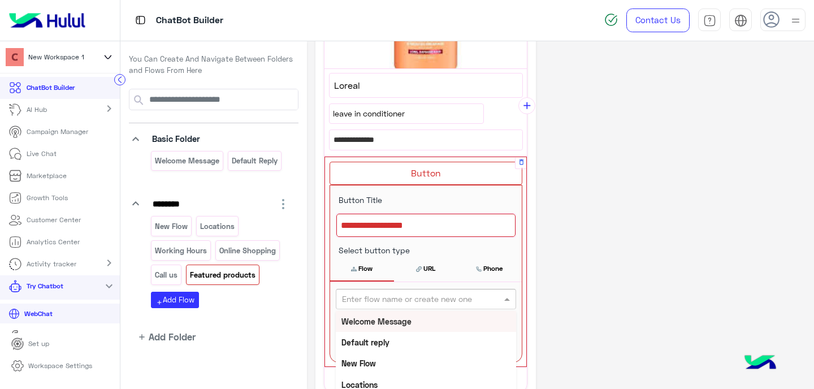
click at [464, 301] on input "text" at bounding box center [407, 299] width 131 height 12
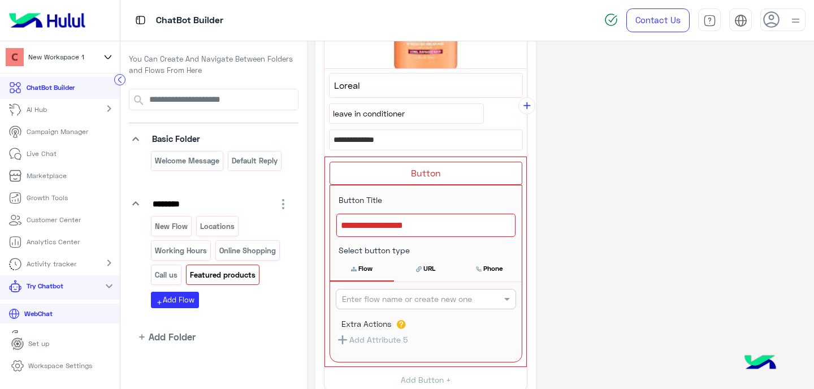
click at [577, 265] on div "**********" at bounding box center [560, 170] width 490 height 753
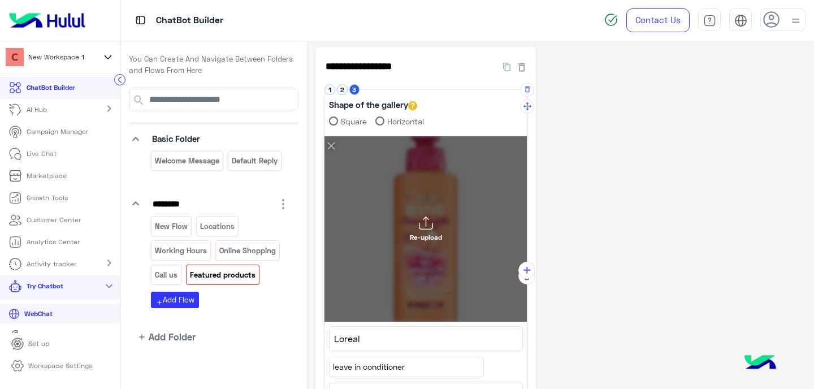
scroll to position [0, 0]
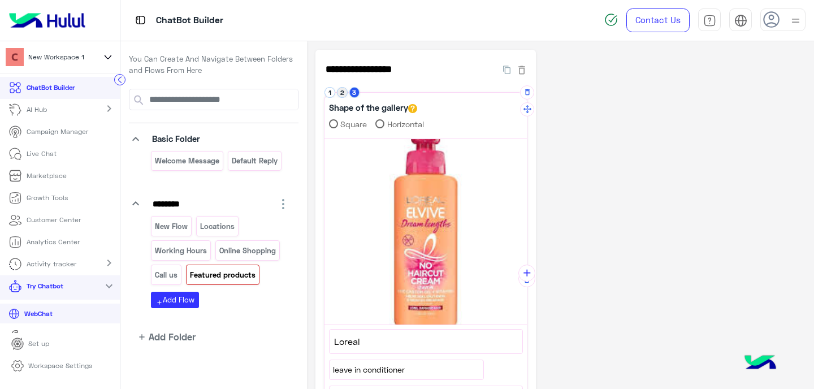
click at [343, 92] on button "2" at bounding box center [342, 92] width 11 height 11
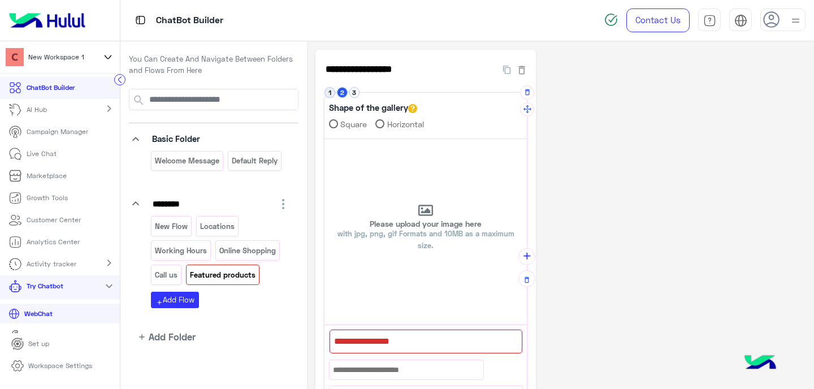
click at [331, 91] on button "1" at bounding box center [329, 92] width 11 height 11
click at [426, 227] on p "Please upload your image here with jpg, png, gif Formats and 10MB as a maximum …" at bounding box center [425, 236] width 202 height 32
click at [324, 139] on input "Please upload your image here with jpg, png, gif Formats and 10MB as a maximum …" at bounding box center [324, 139] width 0 height 0
type input "**********"
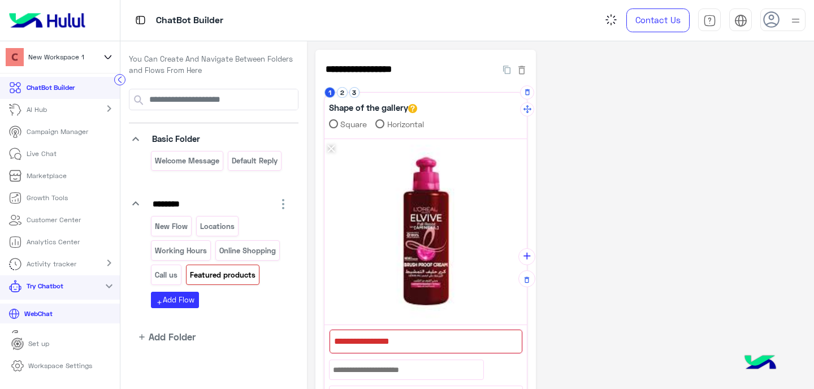
click at [429, 342] on div at bounding box center [426, 342] width 193 height 24
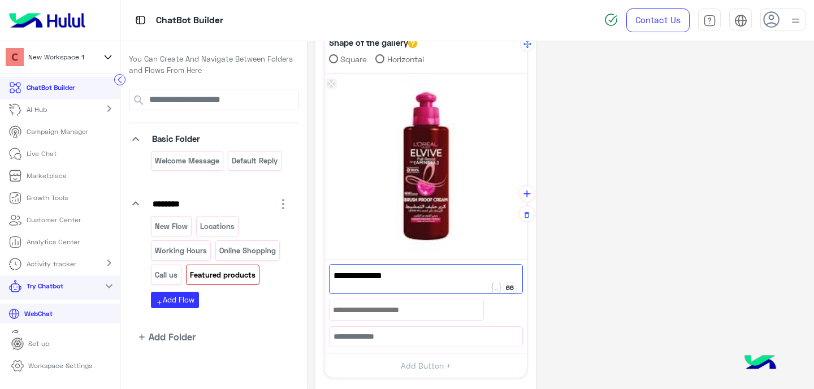
scroll to position [113, 0]
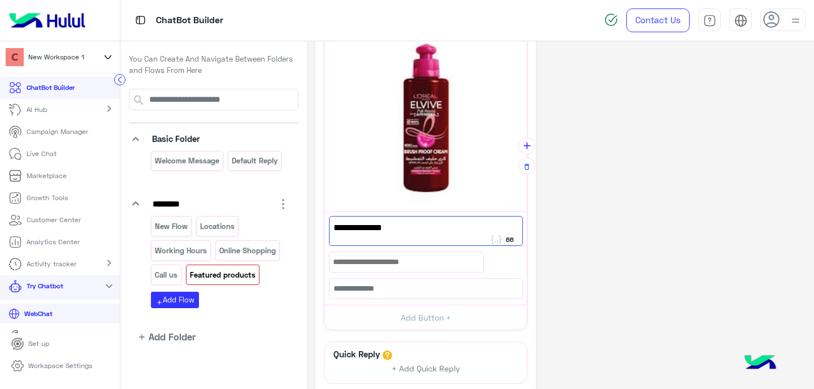
type textarea "**********"
click at [386, 289] on input "text" at bounding box center [426, 288] width 194 height 21
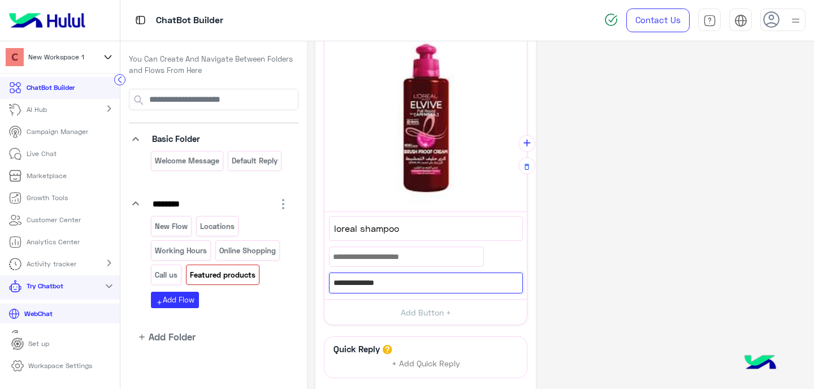
type input "**********"
click at [570, 293] on div "**********" at bounding box center [560, 208] width 490 height 542
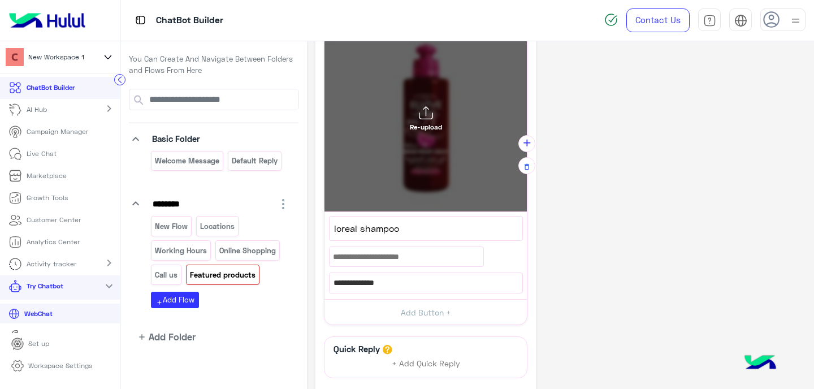
scroll to position [32, 0]
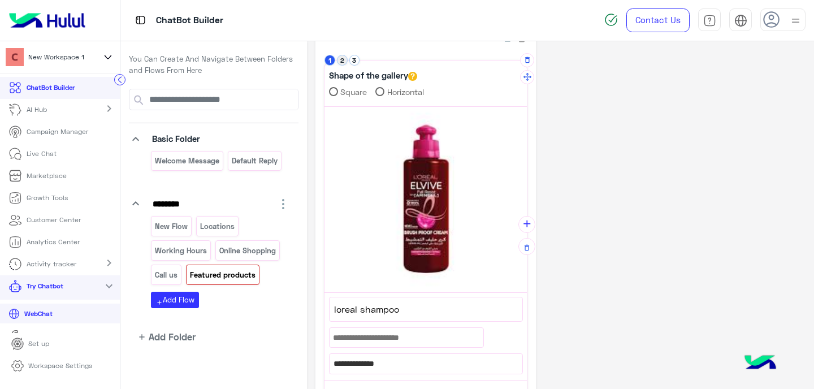
click at [344, 59] on button "2" at bounding box center [342, 60] width 11 height 11
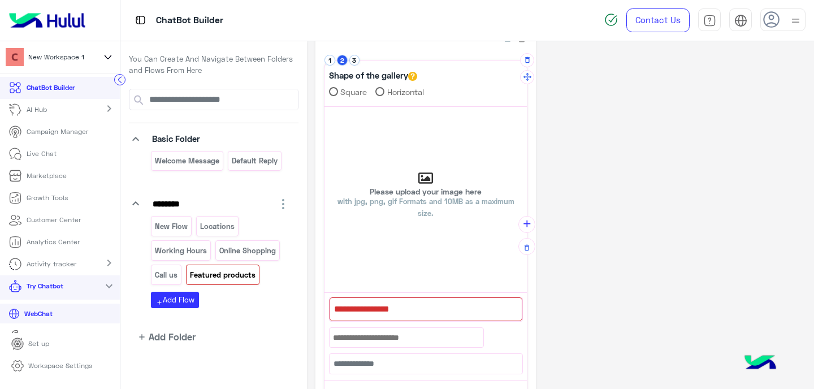
click at [423, 179] on icon at bounding box center [425, 177] width 15 height 11
click at [324, 107] on input "Please upload your image here with jpg, png, gif Formats and 10MB as a maximum …" at bounding box center [324, 107] width 0 height 0
type input "**********"
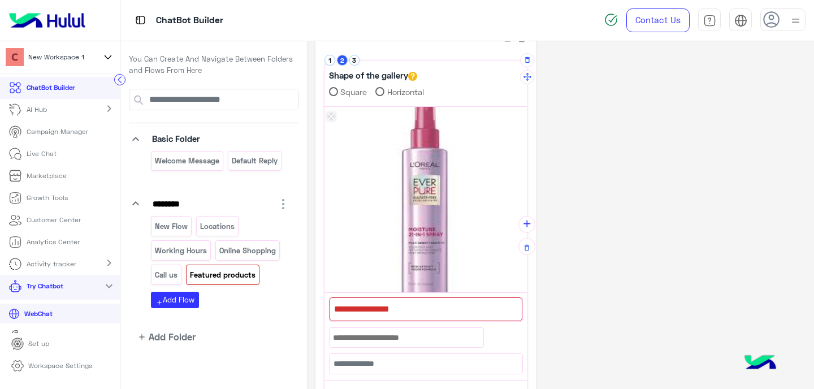
click at [408, 314] on div at bounding box center [426, 309] width 193 height 24
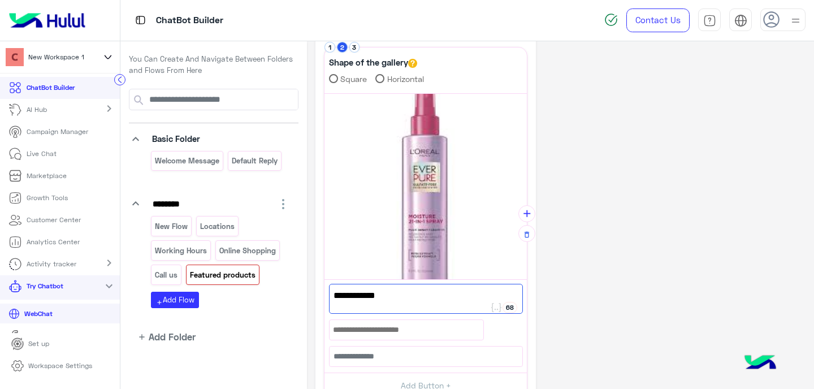
scroll to position [110, 0]
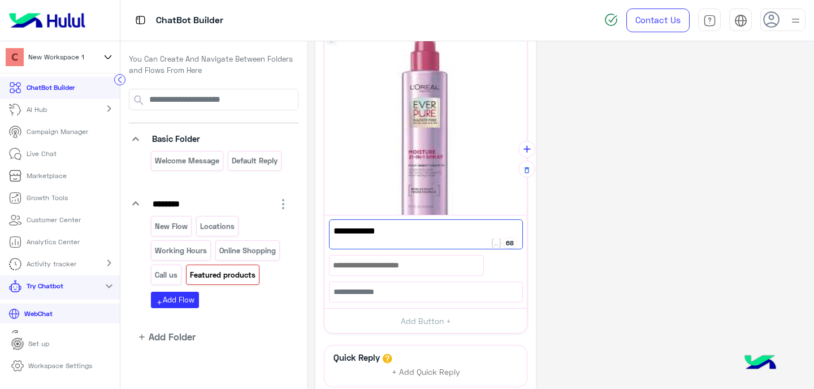
type textarea "**********"
click at [370, 292] on input "text" at bounding box center [426, 292] width 194 height 21
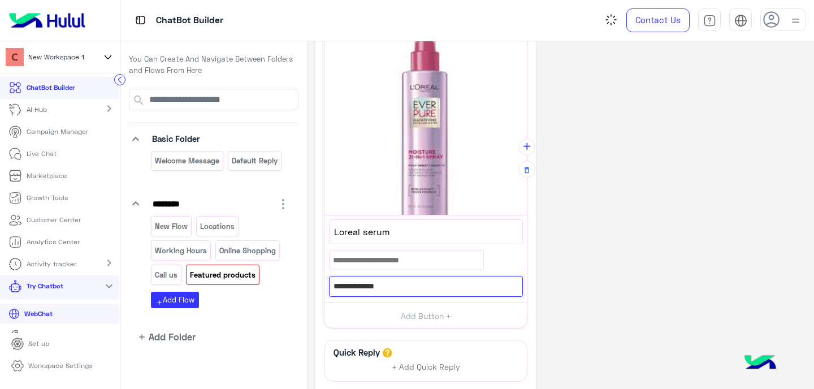
type input "**********"
click at [608, 326] on div "**********" at bounding box center [560, 211] width 490 height 542
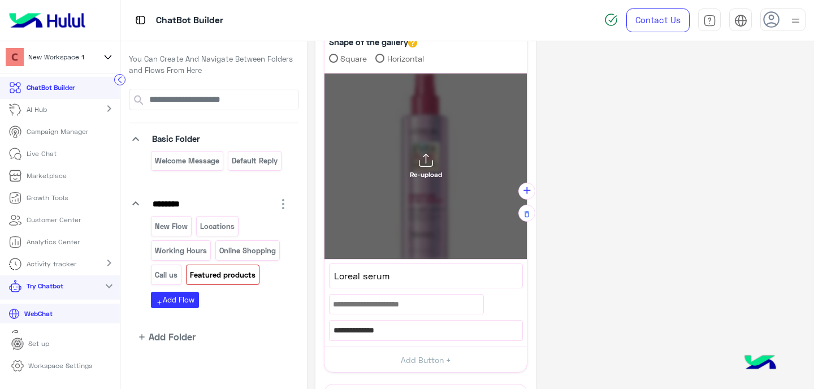
scroll to position [0, 0]
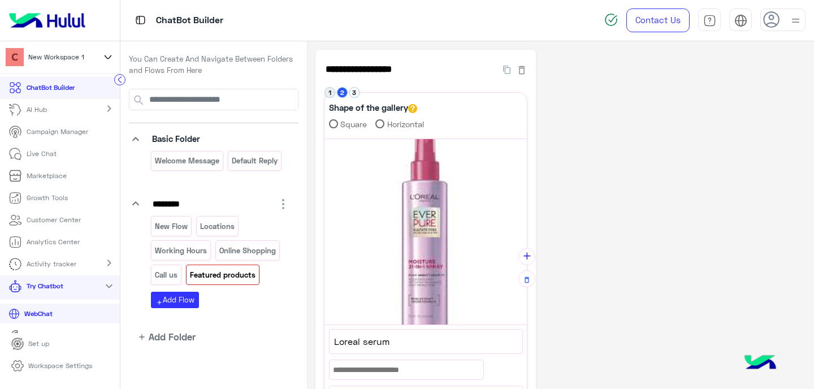
click at [326, 89] on button "1" at bounding box center [329, 92] width 11 height 11
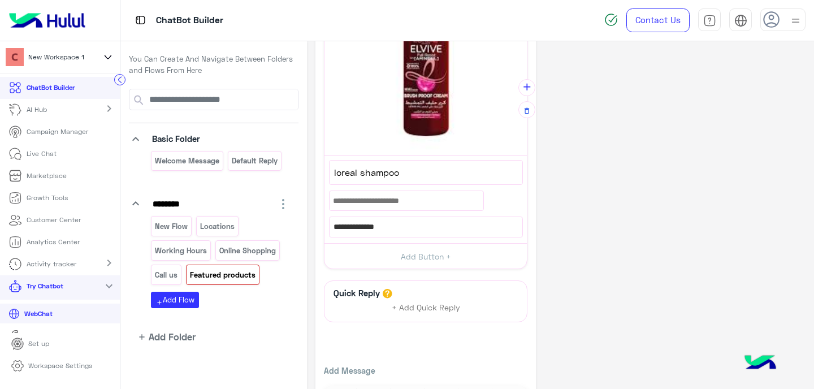
scroll to position [196, 0]
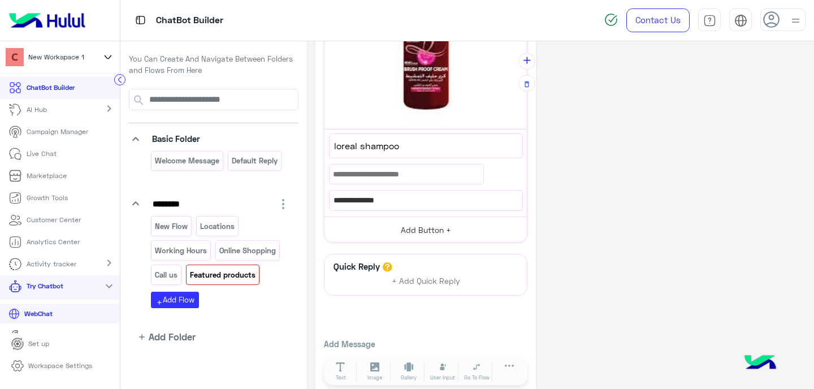
click at [394, 235] on button "Add Button +" at bounding box center [425, 229] width 202 height 25
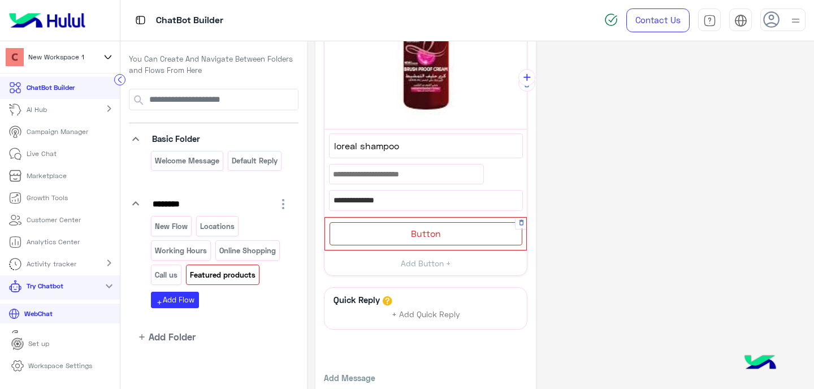
click at [426, 235] on span "Button" at bounding box center [426, 233] width 30 height 11
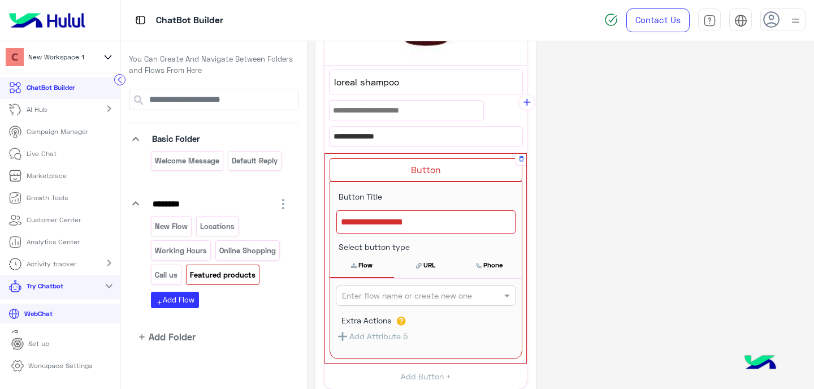
scroll to position [265, 0]
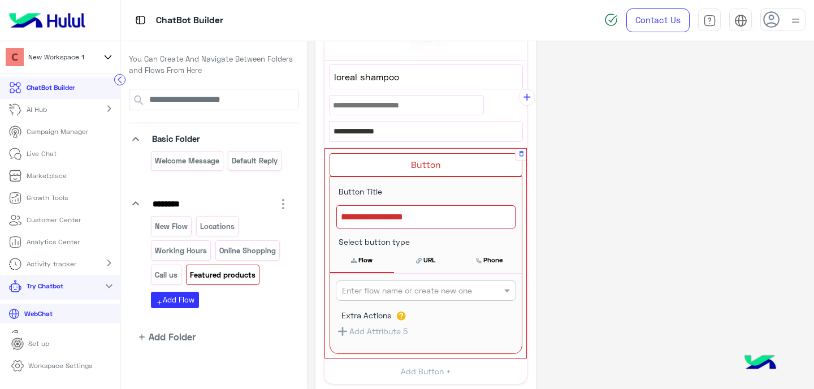
click at [374, 226] on div at bounding box center [425, 217] width 179 height 24
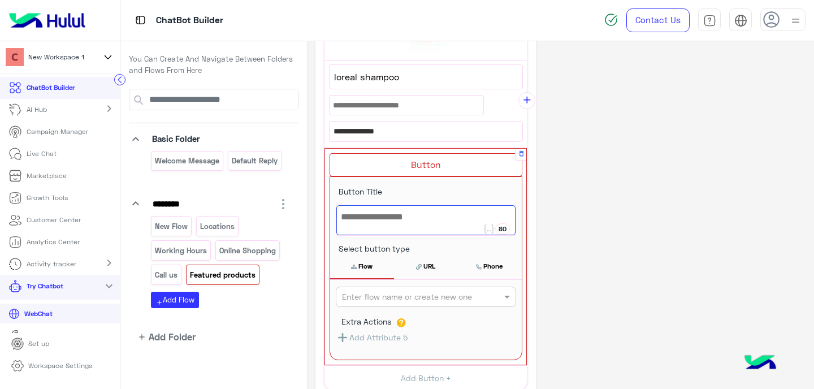
click at [413, 292] on input "text" at bounding box center [407, 297] width 131 height 12
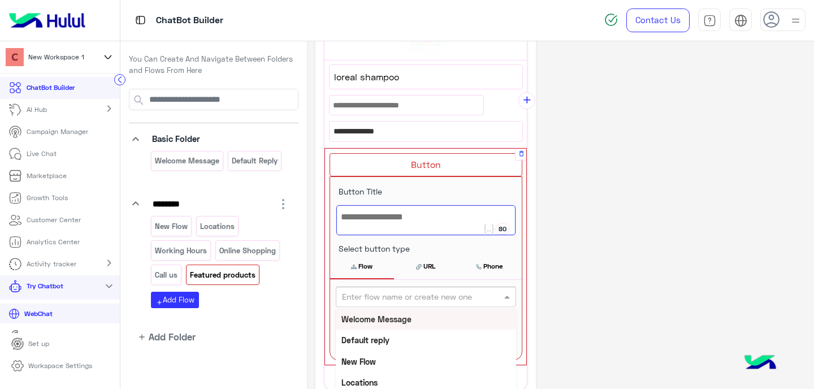
click at [413, 292] on input "text" at bounding box center [407, 297] width 131 height 12
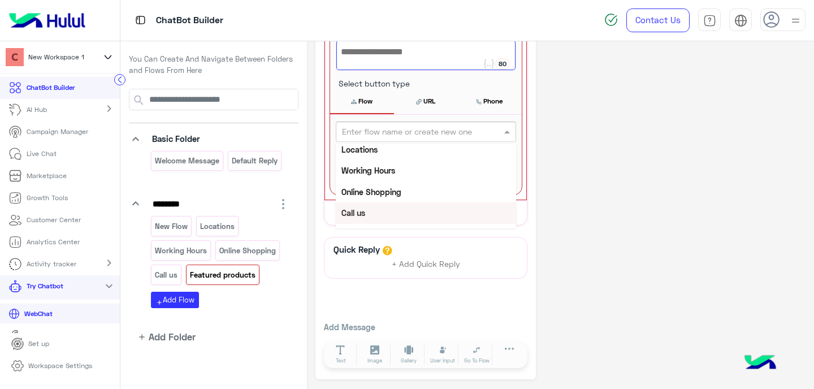
scroll to position [68, 0]
click at [246, 296] on div "New Flow Locations Working Hours Online Shopping Call us Featured products add …" at bounding box center [220, 262] width 139 height 92
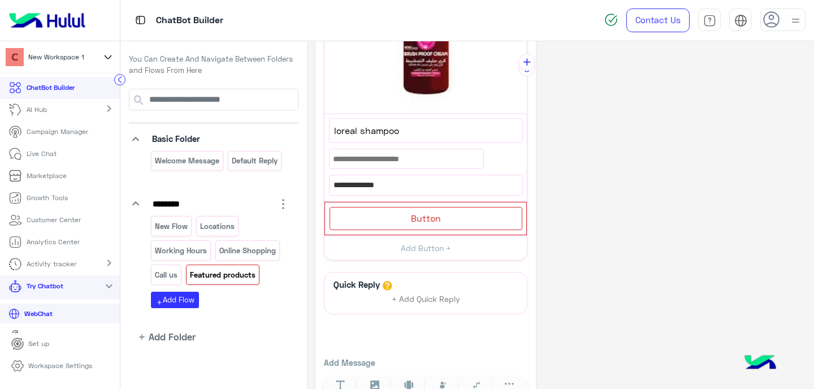
scroll to position [78, 0]
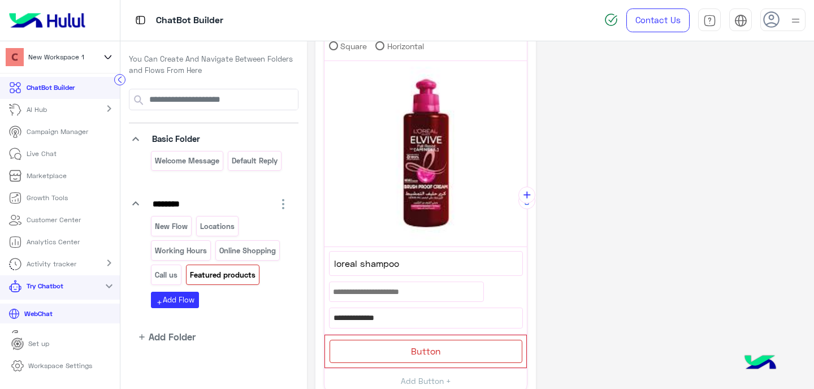
click at [227, 280] on p "Featured products" at bounding box center [222, 275] width 67 height 13
click at [228, 279] on p "Featured products" at bounding box center [222, 275] width 67 height 13
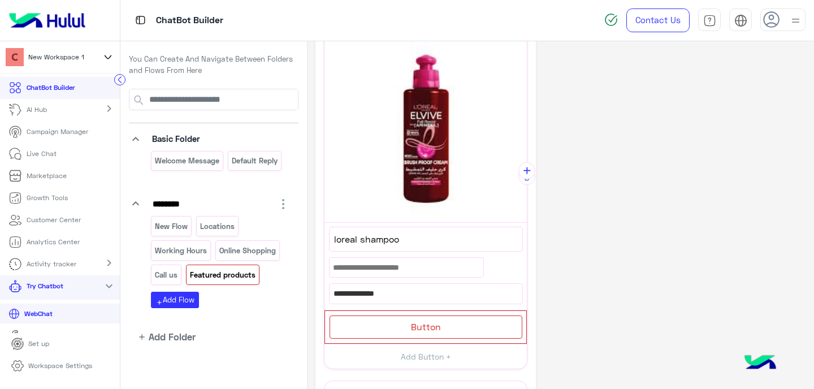
scroll to position [246, 0]
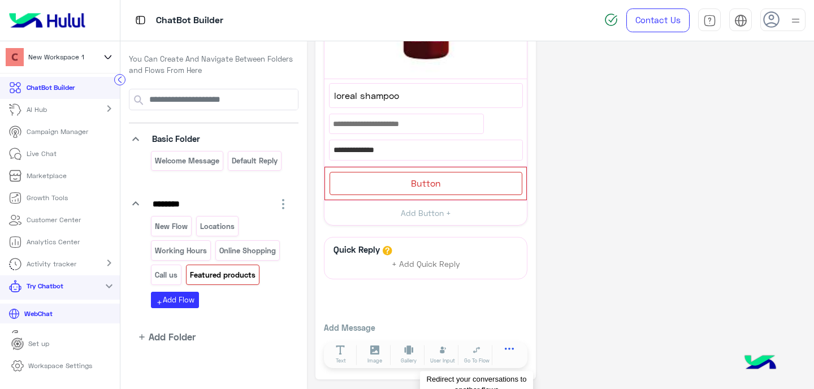
click at [513, 350] on button at bounding box center [509, 351] width 32 height 13
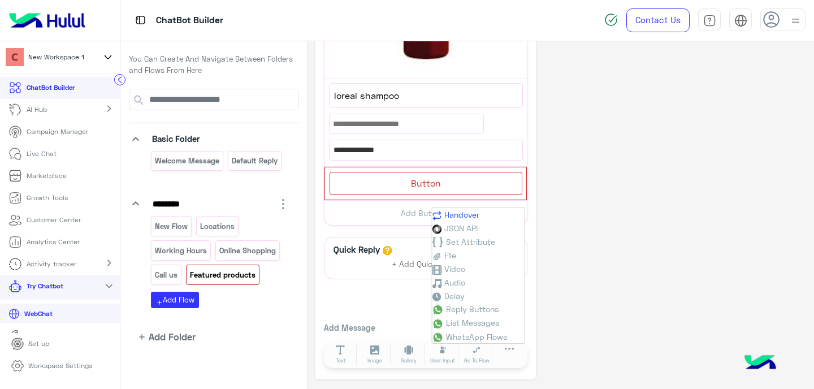
click at [466, 214] on span "Handover" at bounding box center [461, 215] width 35 height 10
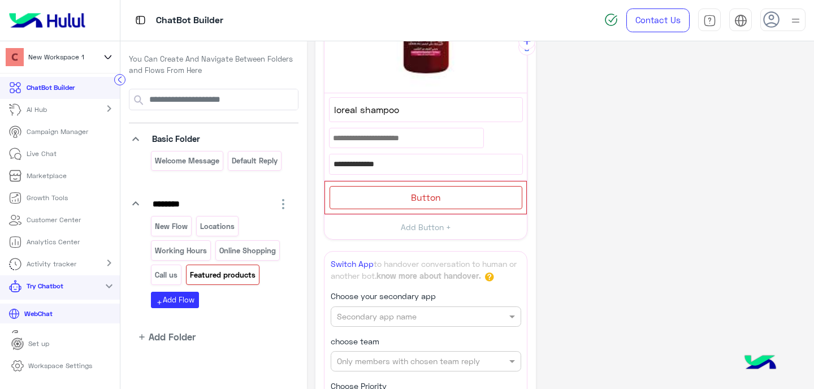
scroll to position [225, 0]
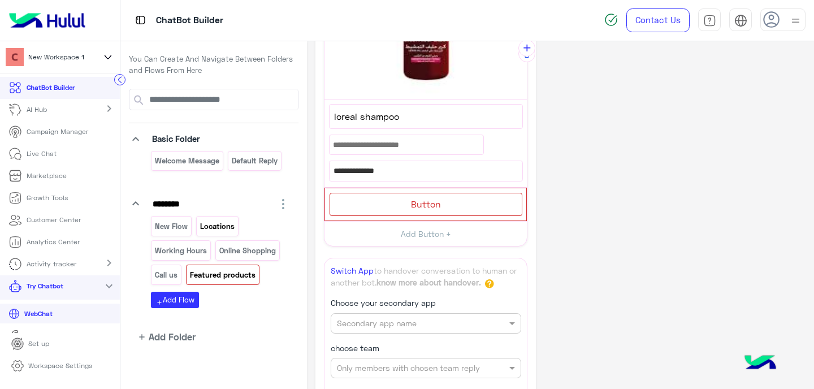
click at [217, 226] on p "Locations" at bounding box center [217, 226] width 36 height 13
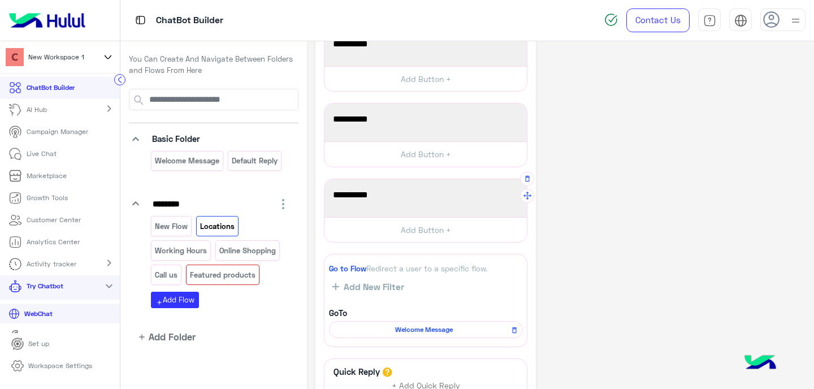
scroll to position [69, 0]
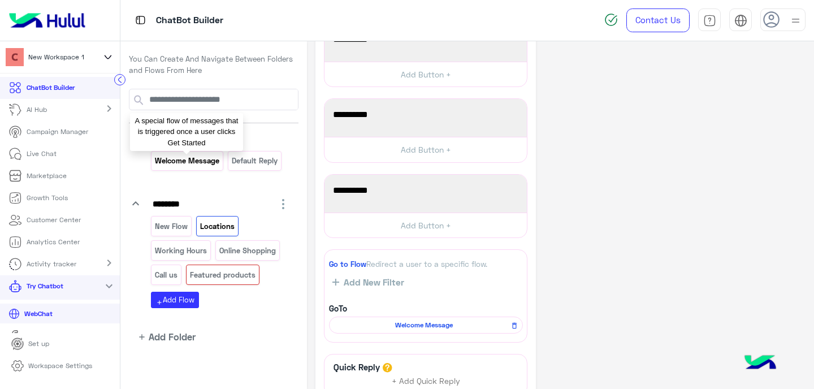
click at [176, 161] on p "Welcome Message" at bounding box center [187, 160] width 66 height 13
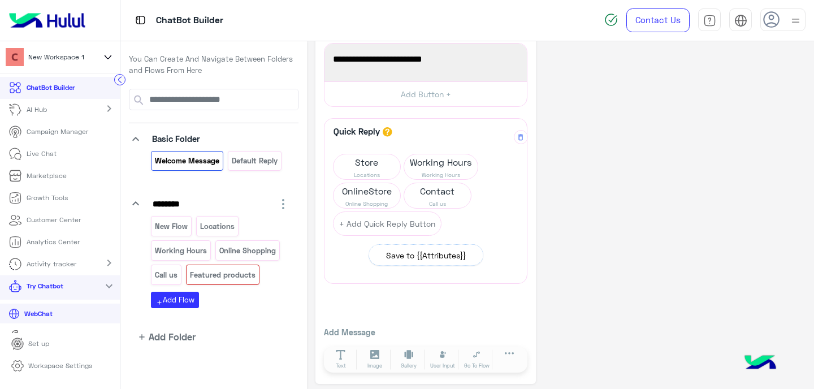
scroll to position [45, 0]
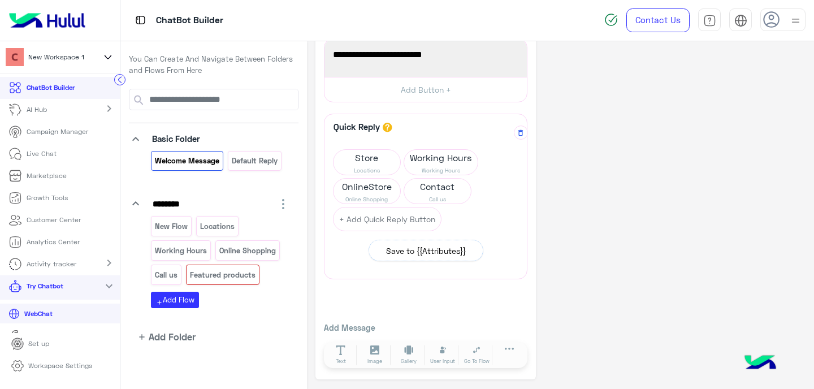
click at [419, 253] on div "Save to {{Attributes}}" at bounding box center [426, 251] width 80 height 12
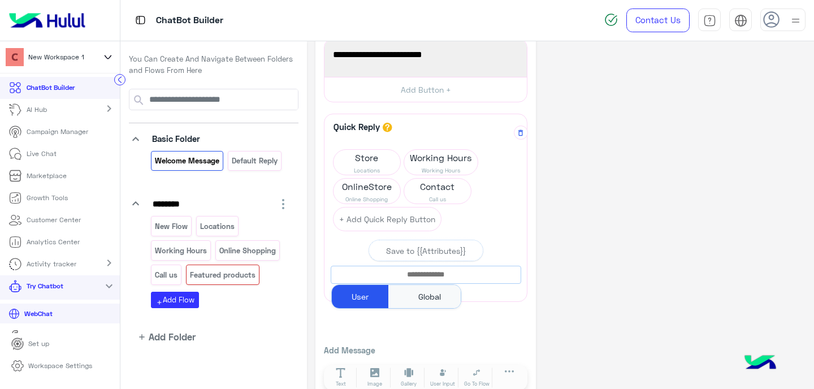
click at [416, 273] on input "text" at bounding box center [425, 275] width 189 height 12
click at [412, 301] on div "Global" at bounding box center [430, 296] width 62 height 23
click at [374, 298] on div "User" at bounding box center [360, 296] width 57 height 23
click at [403, 279] on input "text" at bounding box center [425, 275] width 189 height 12
click at [408, 250] on div "Save to {{Attributes}}" at bounding box center [426, 251] width 80 height 12
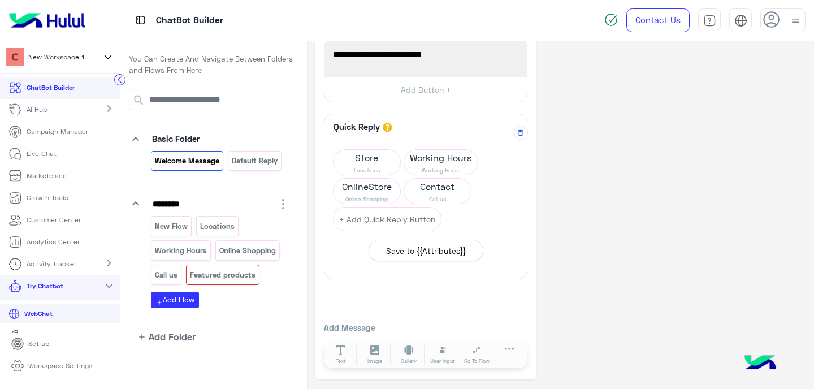
click at [424, 253] on div "Save to {{Attributes}}" at bounding box center [426, 251] width 80 height 12
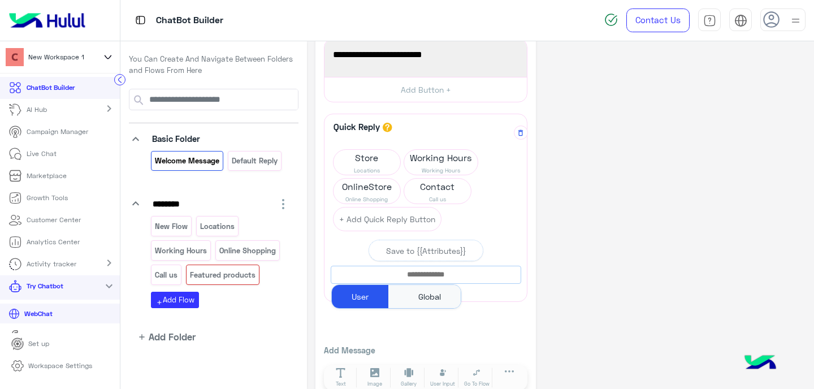
click at [398, 276] on input "text" at bounding box center [425, 275] width 189 height 12
click at [365, 302] on div "User" at bounding box center [360, 296] width 57 height 23
click at [382, 337] on div "Quick Reply A quick reply/user input can only be after a message content eg: te…" at bounding box center [426, 254] width 204 height 280
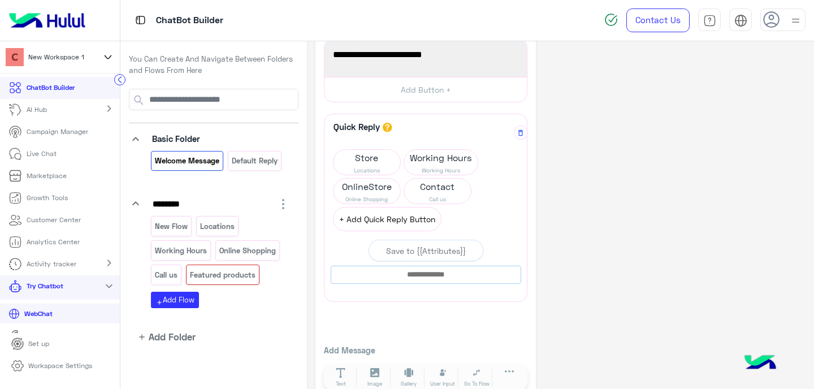
click at [351, 222] on button "+ Add Quick Reply Button" at bounding box center [387, 219] width 109 height 24
click at [369, 218] on span "Quick Reply" at bounding box center [367, 215] width 67 height 16
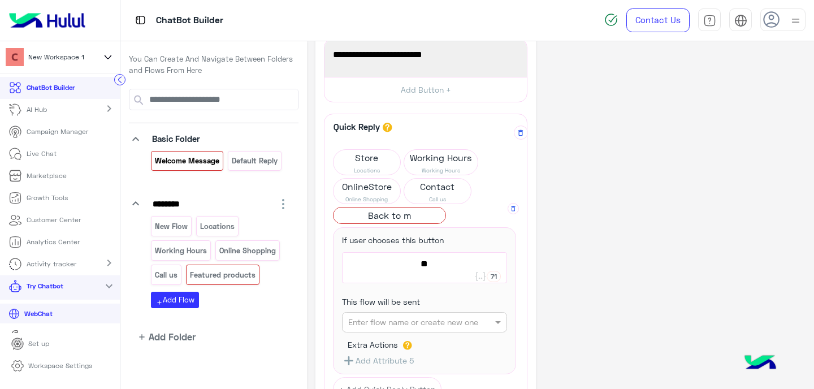
type textarea "*"
type textarea "*********"
click at [440, 322] on input "text" at bounding box center [406, 323] width 117 height 12
click at [406, 348] on b "Welcome Message" at bounding box center [383, 345] width 70 height 10
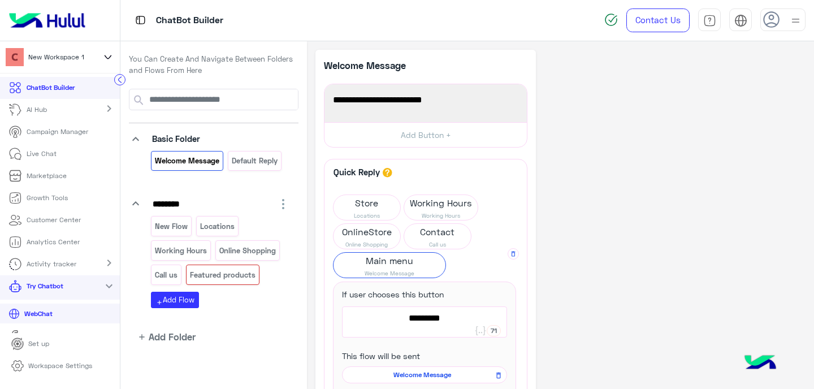
click at [616, 299] on div "**********" at bounding box center [560, 336] width 490 height 573
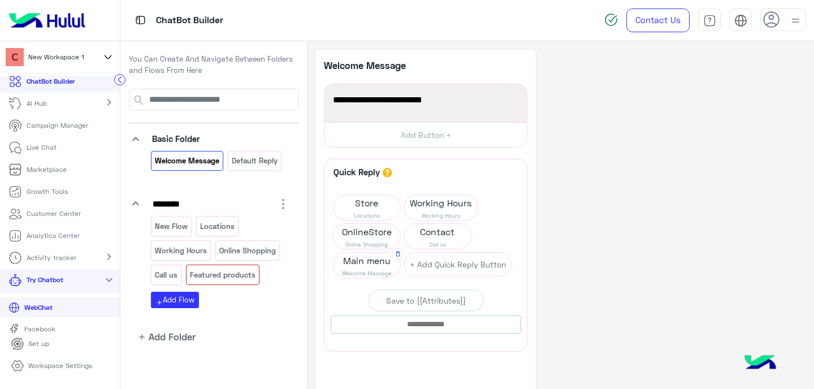
scroll to position [36, 0]
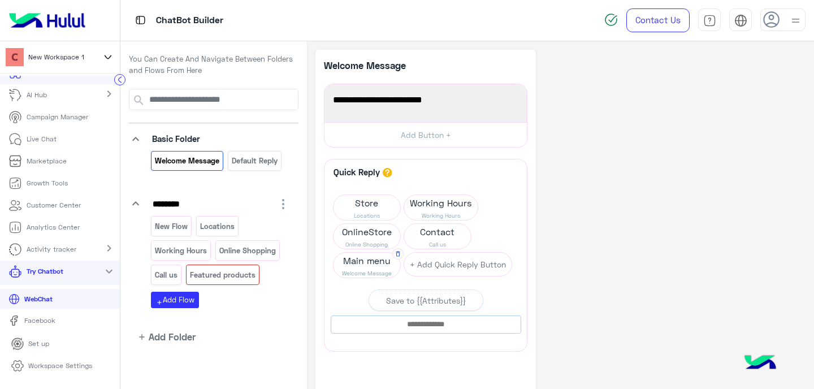
click at [46, 303] on p "WebChat" at bounding box center [38, 299] width 37 height 10
click at [399, 255] on icon at bounding box center [398, 253] width 7 height 7
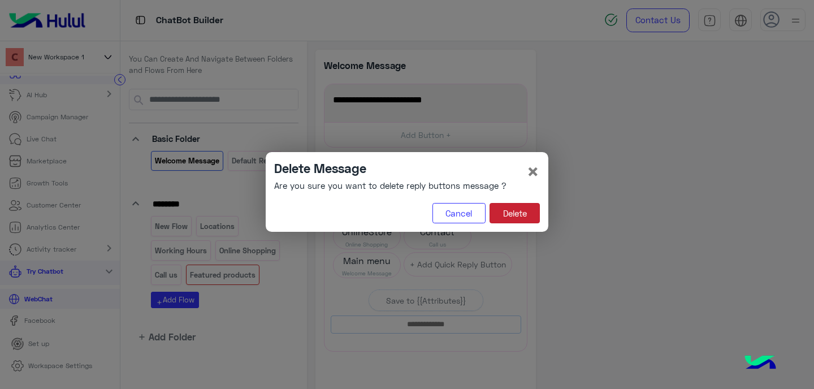
click at [519, 218] on button "Delete" at bounding box center [515, 213] width 50 height 20
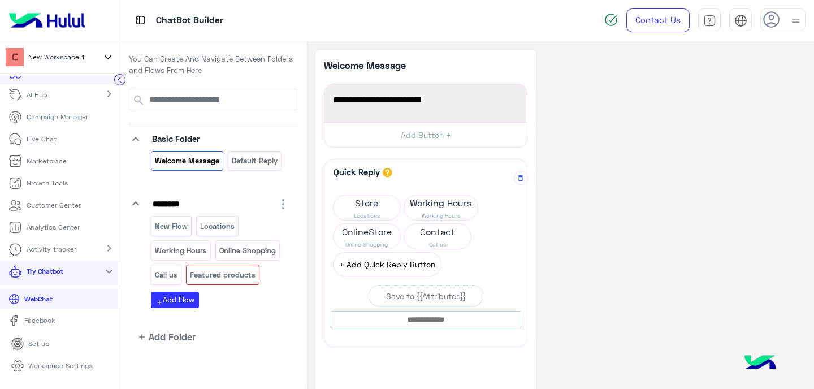
click at [366, 267] on button "+ Add Quick Reply Button" at bounding box center [387, 264] width 109 height 24
click at [364, 261] on span "Quick Reply" at bounding box center [367, 261] width 67 height 16
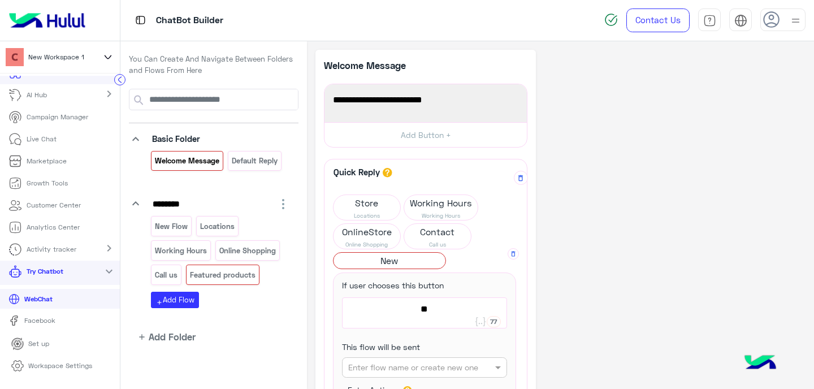
type textarea "*"
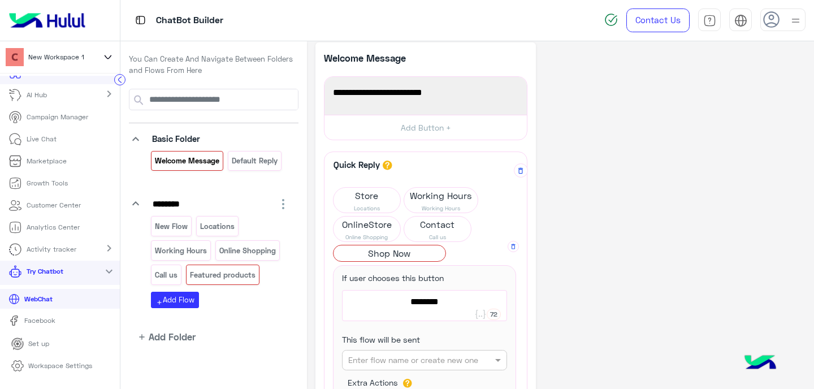
scroll to position [18, 0]
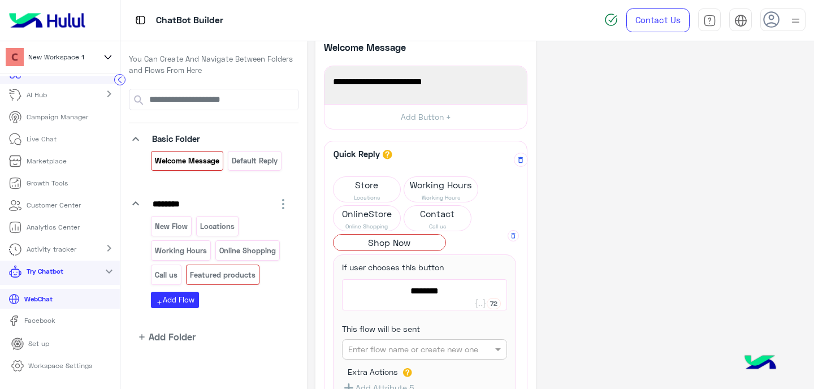
type textarea "********"
click at [415, 352] on input "text" at bounding box center [406, 350] width 117 height 12
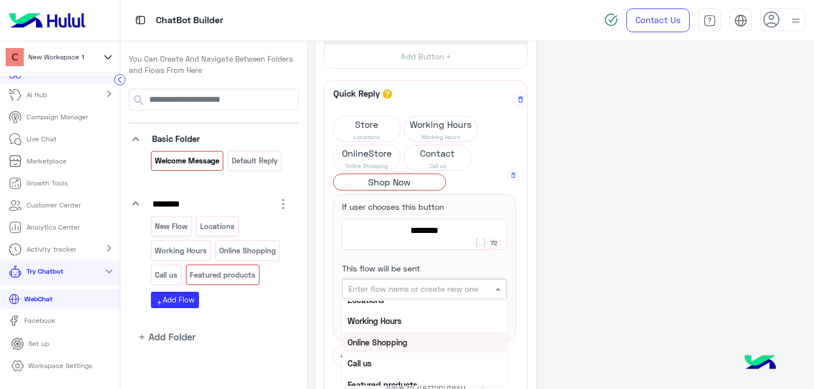
scroll to position [84, 0]
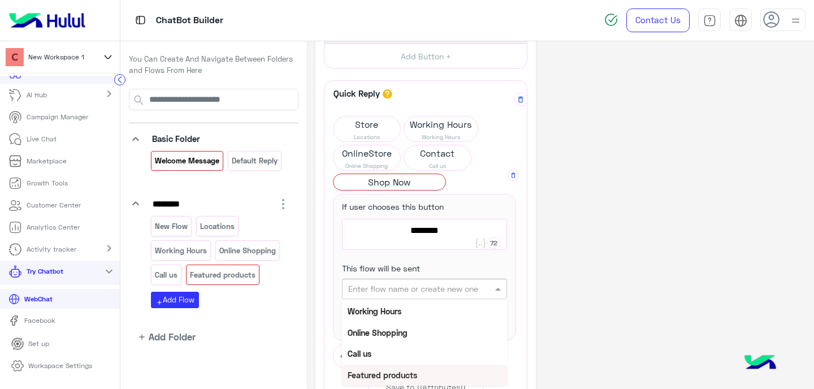
click at [397, 370] on b "Featured products" at bounding box center [383, 375] width 70 height 10
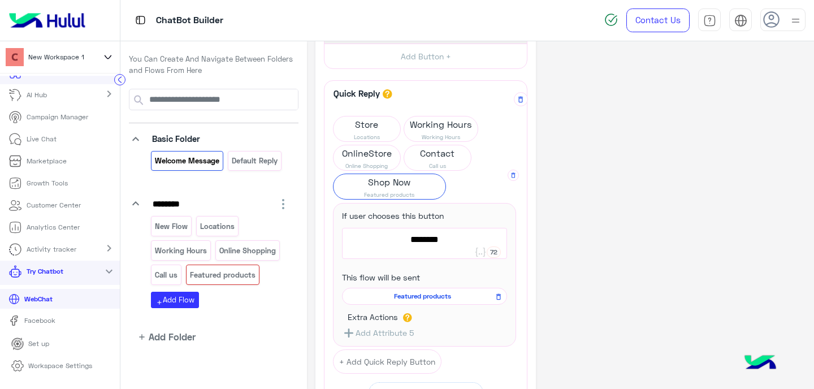
click at [349, 331] on icon "button" at bounding box center [349, 333] width 14 height 14
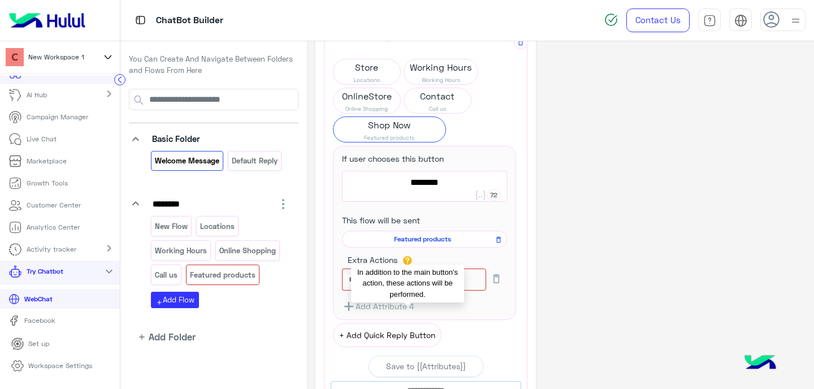
scroll to position [145, 0]
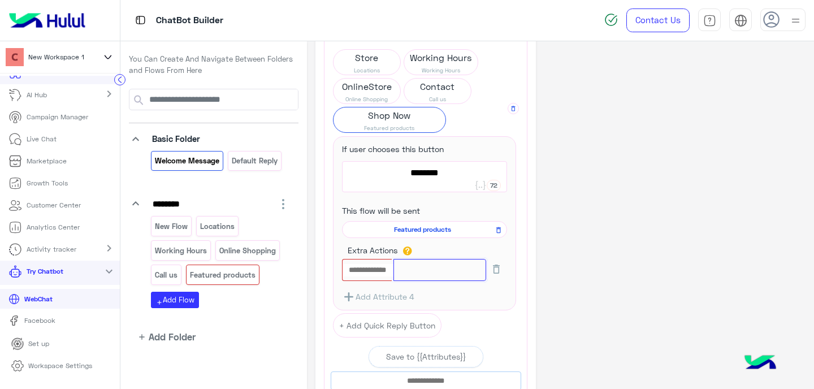
click at [427, 275] on input "text" at bounding box center [439, 270] width 93 height 22
click at [365, 271] on input "text" at bounding box center [368, 270] width 51 height 12
click at [412, 272] on input "text" at bounding box center [439, 270] width 93 height 22
click at [382, 274] on input "text" at bounding box center [368, 270] width 51 height 12
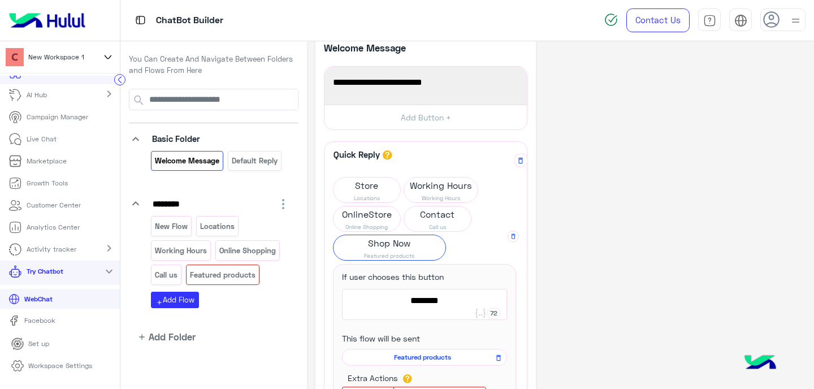
scroll to position [0, 0]
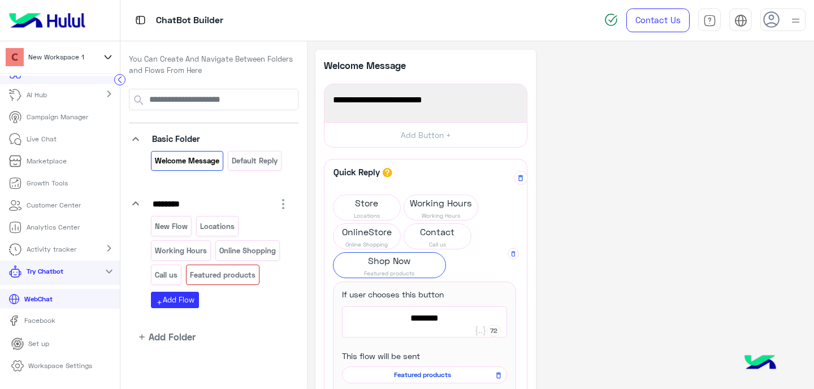
click at [483, 272] on app-quick-reply-button "Shop Now Featured products If user chooses this button ******** 72 Shop Now Thi…" at bounding box center [424, 353] width 183 height 203
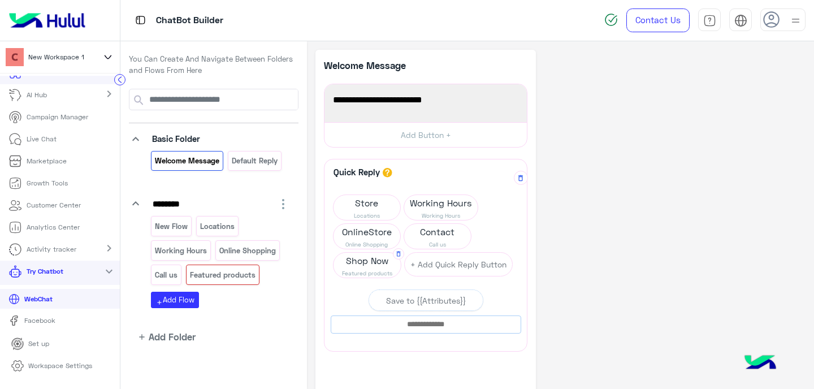
click at [355, 270] on span "Featured products" at bounding box center [367, 273] width 67 height 9
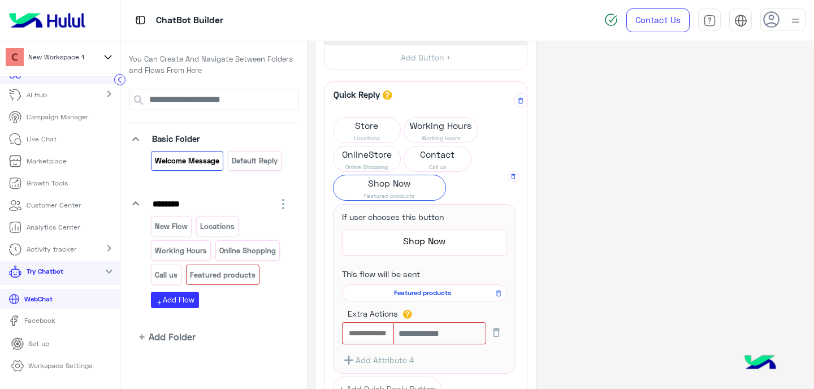
scroll to position [80, 0]
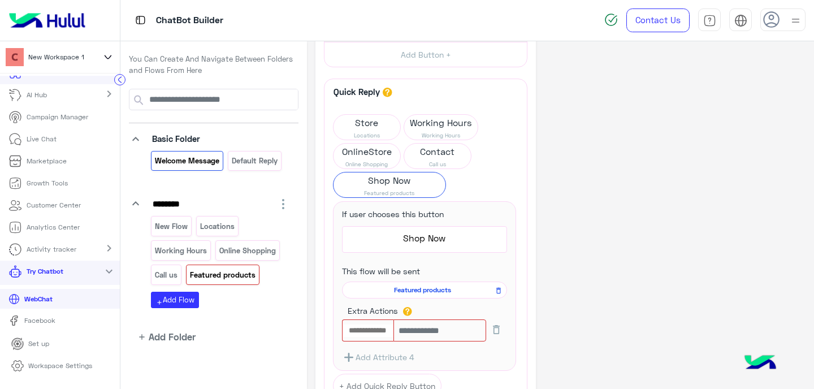
click at [203, 276] on p "Featured products" at bounding box center [222, 275] width 67 height 13
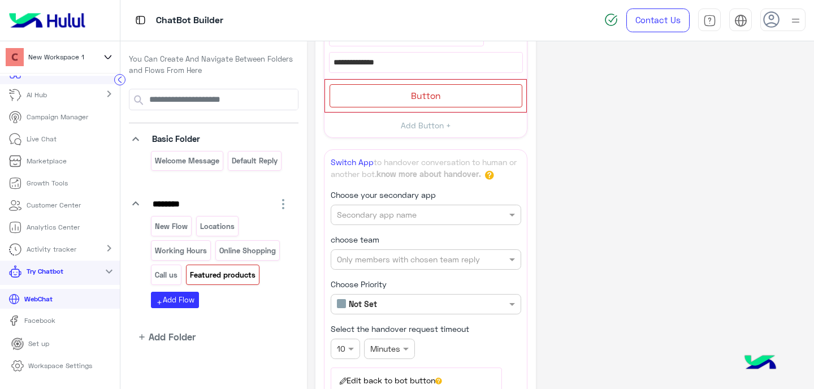
scroll to position [343, 0]
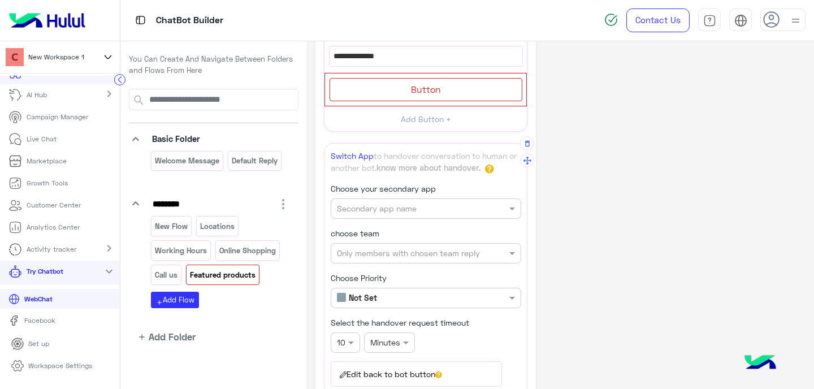
click at [376, 214] on div "Secondary app name" at bounding box center [377, 208] width 80 height 12
click at [376, 227] on span "Widebot Inbox" at bounding box center [363, 231] width 54 height 10
click at [383, 248] on input "text" at bounding box center [407, 254] width 140 height 12
click at [369, 276] on b "Unassigned team" at bounding box center [380, 276] width 64 height 10
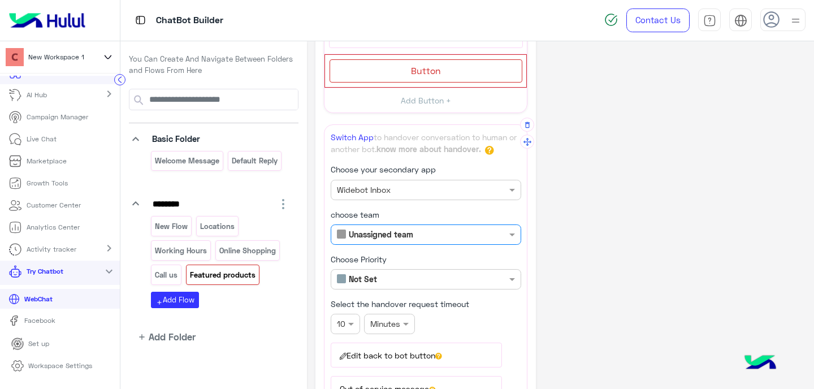
scroll to position [359, 0]
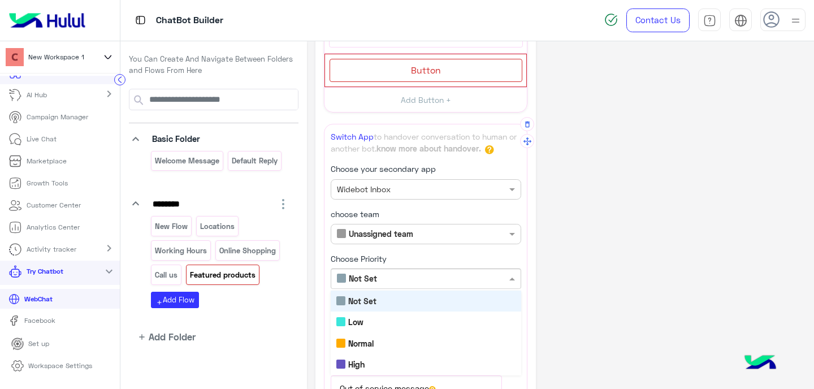
click at [375, 279] on input "text" at bounding box center [407, 279] width 140 height 12
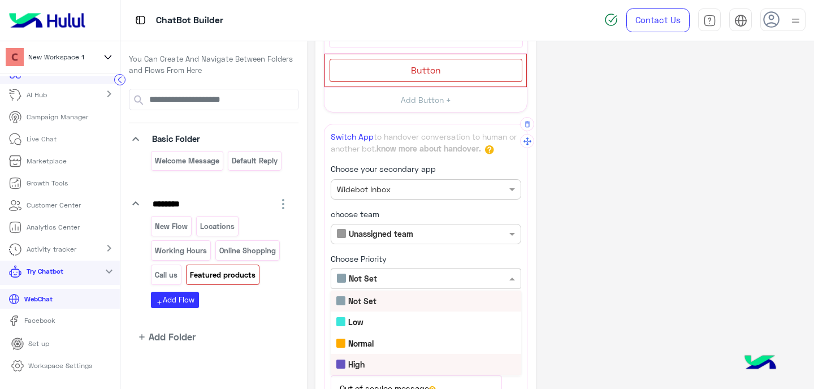
click at [383, 361] on div "High" at bounding box center [426, 364] width 190 height 21
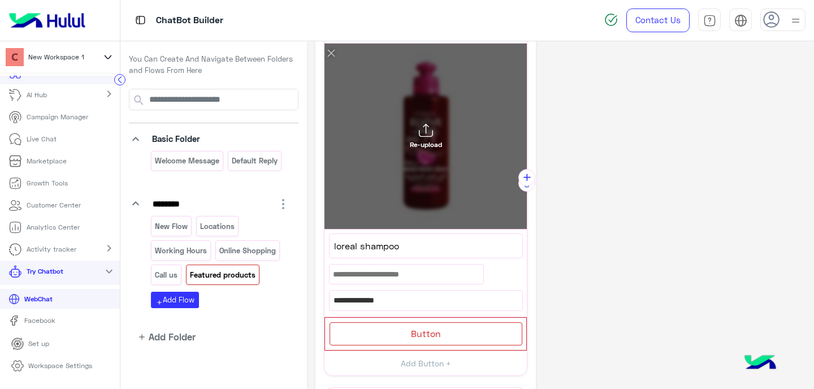
scroll to position [0, 0]
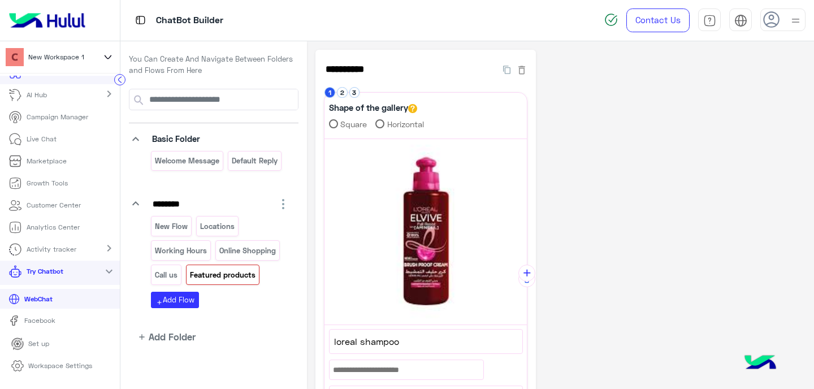
click at [236, 313] on app-playground-folders "keyboard_arrow_down Basic Folder Welcome Message Default reply keyboard_arrow_d…" at bounding box center [214, 216] width 170 height 255
click at [55, 301] on p "WebChat" at bounding box center [38, 299] width 37 height 10
